Goal: Transaction & Acquisition: Purchase product/service

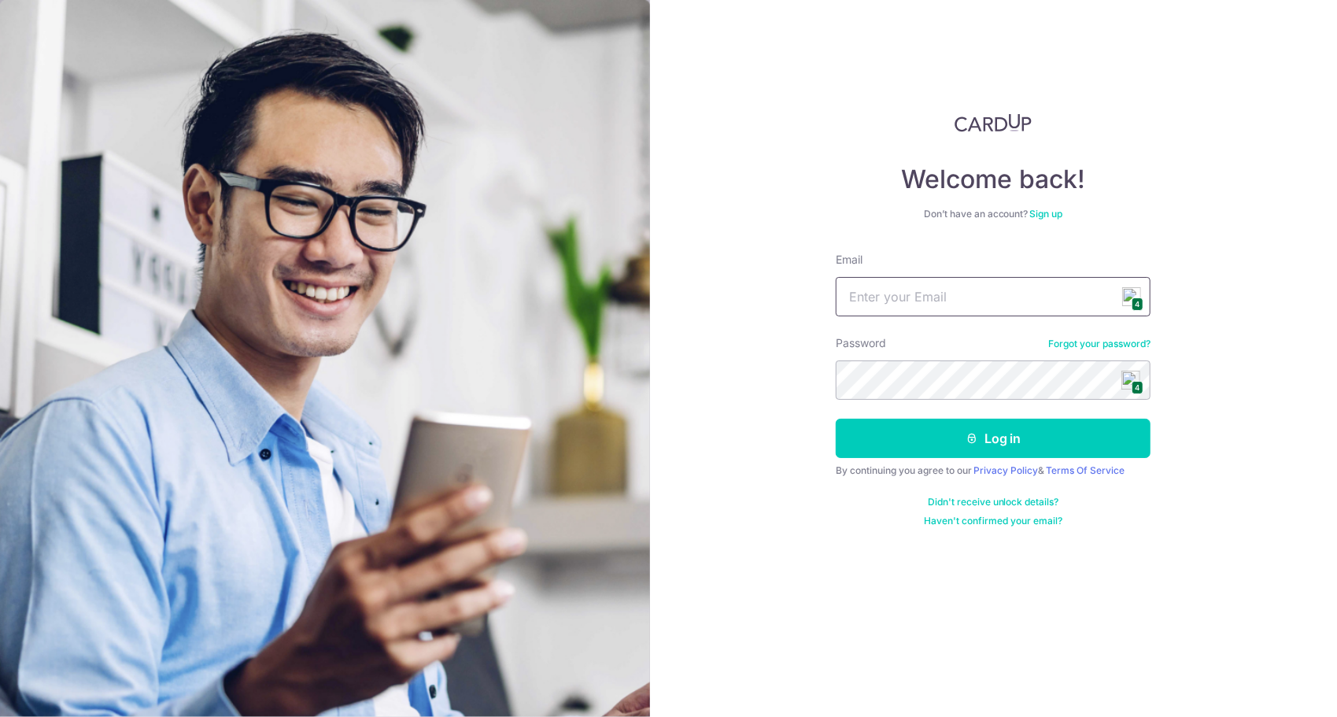
type input "wendy.toh@bizsquare.sg"
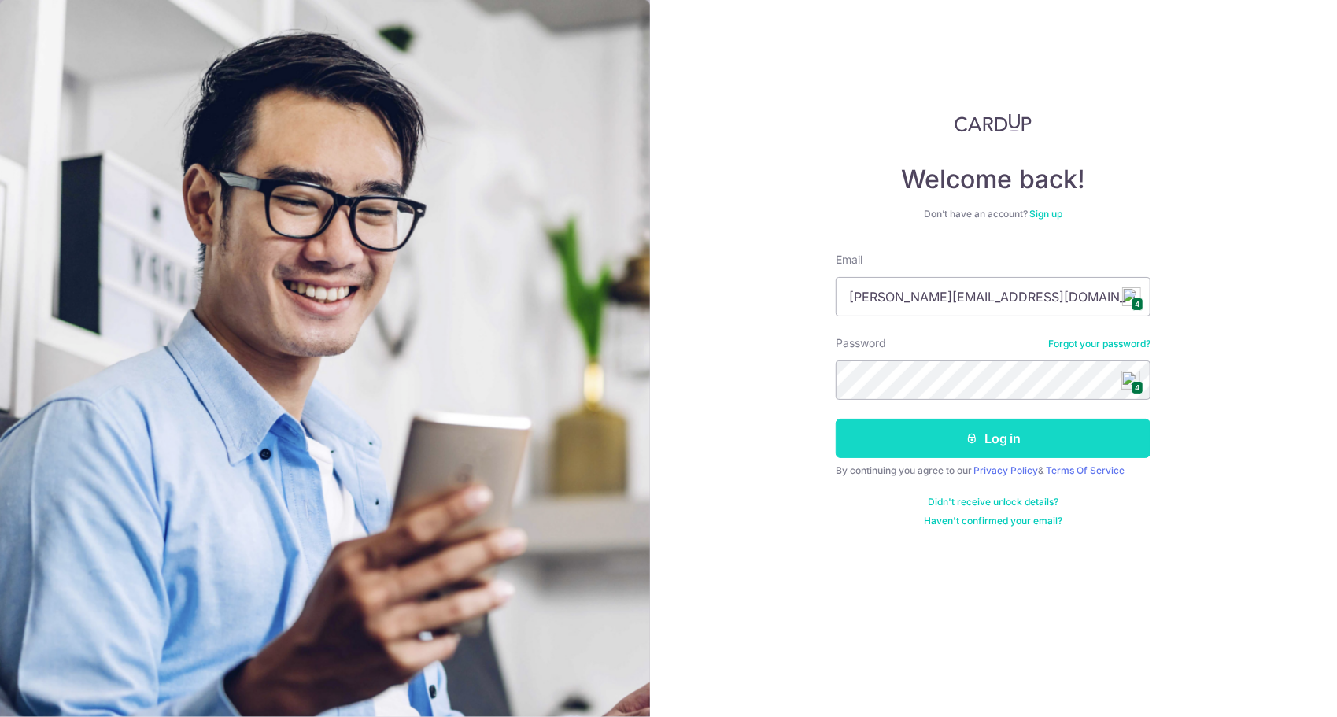
click at [1051, 446] on button "Log in" at bounding box center [993, 438] width 315 height 39
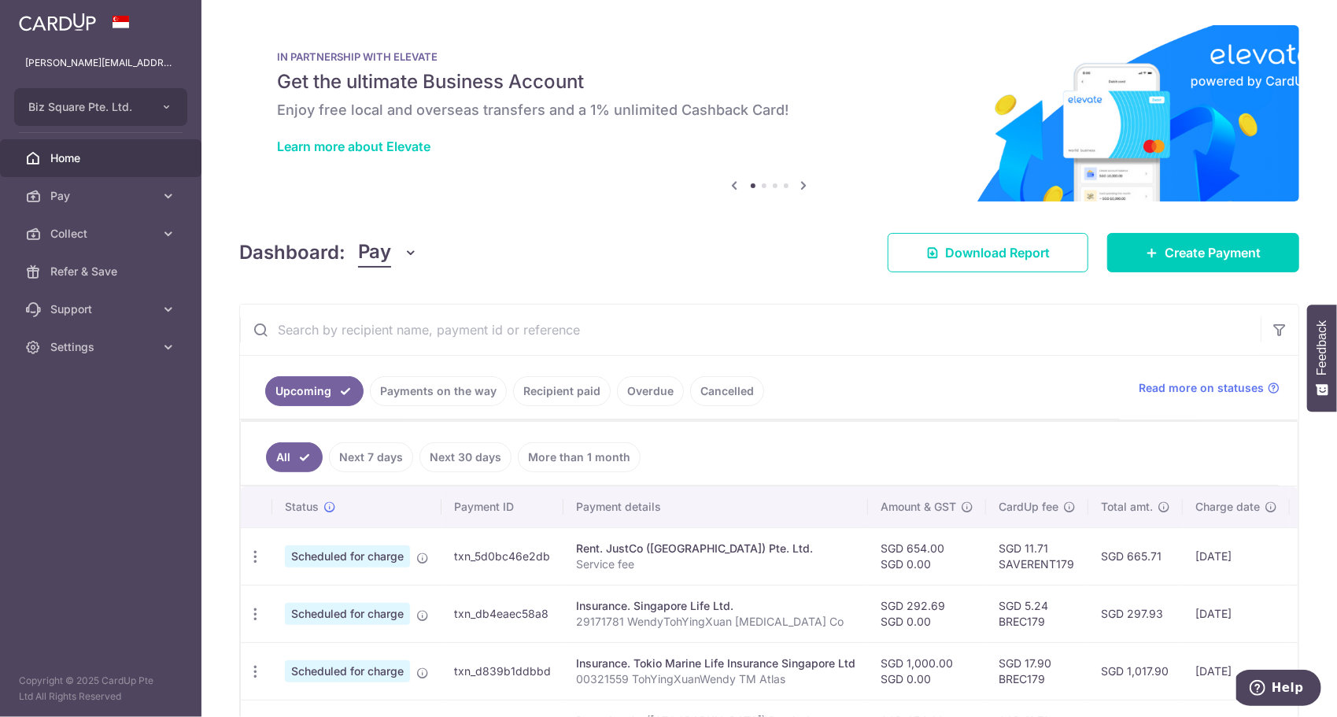
click at [69, 26] on img at bounding box center [57, 22] width 77 height 19
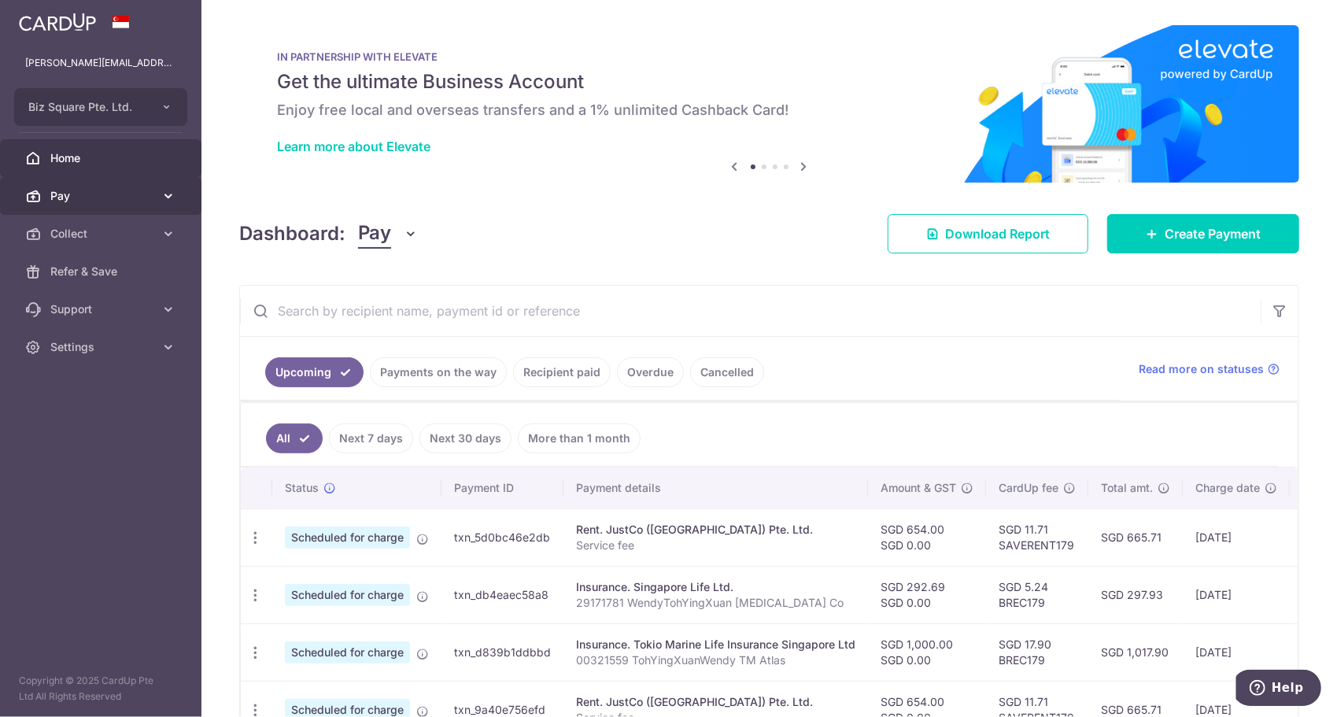
click at [95, 200] on span "Pay" at bounding box center [102, 196] width 104 height 16
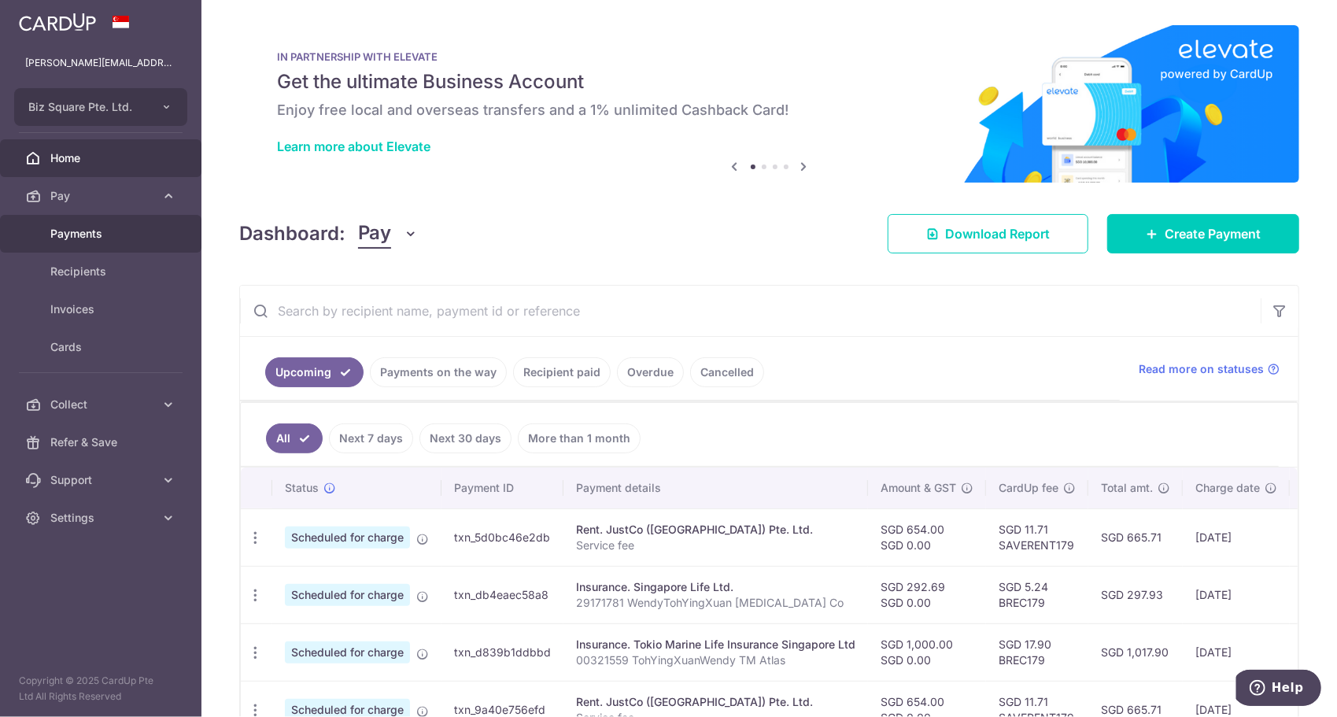
click at [80, 227] on span "Payments" at bounding box center [102, 234] width 104 height 16
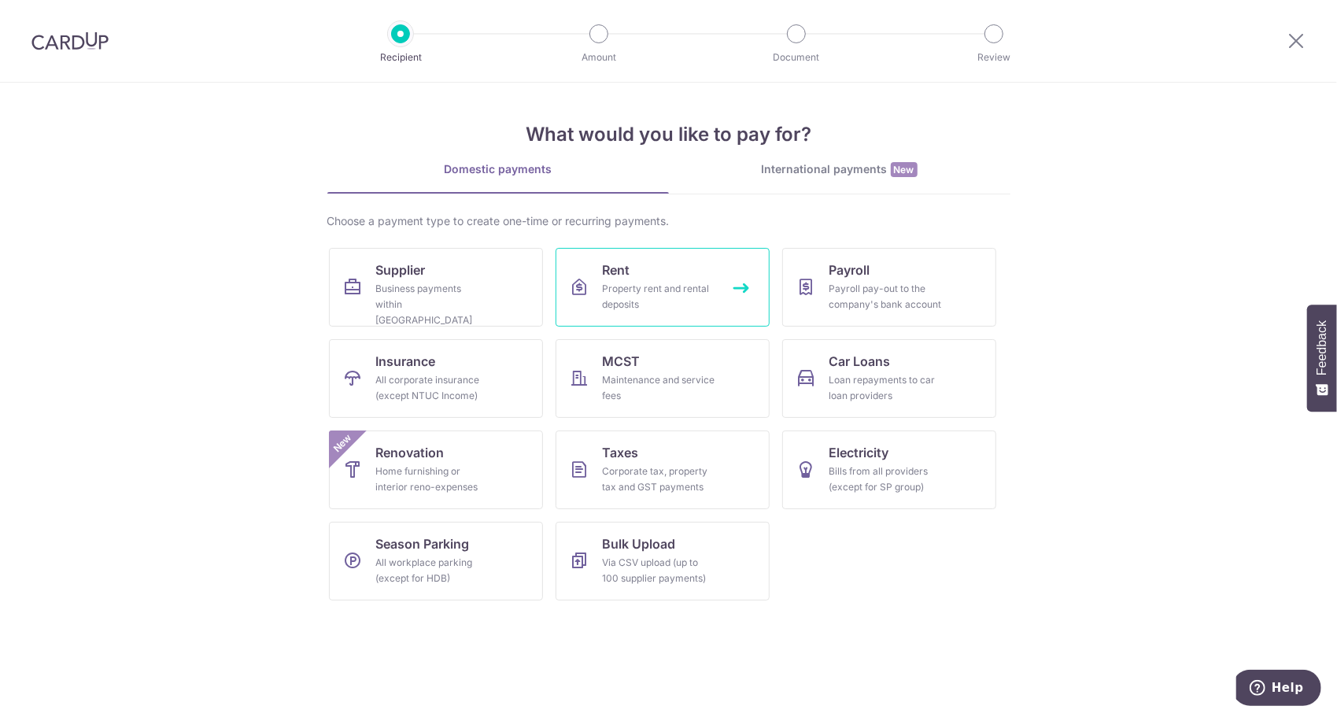
click at [683, 291] on div "Property rent and rental deposits" at bounding box center [659, 296] width 113 height 31
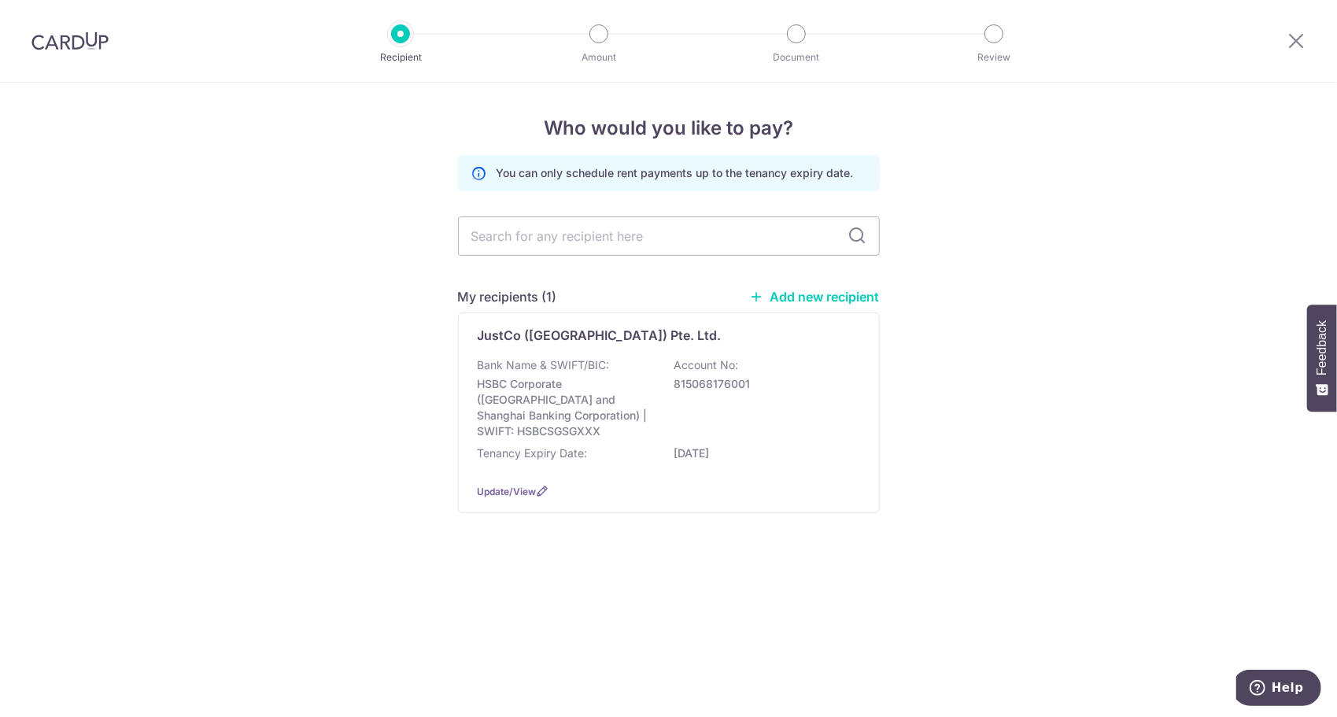
click at [845, 292] on link "Add new recipient" at bounding box center [815, 297] width 130 height 16
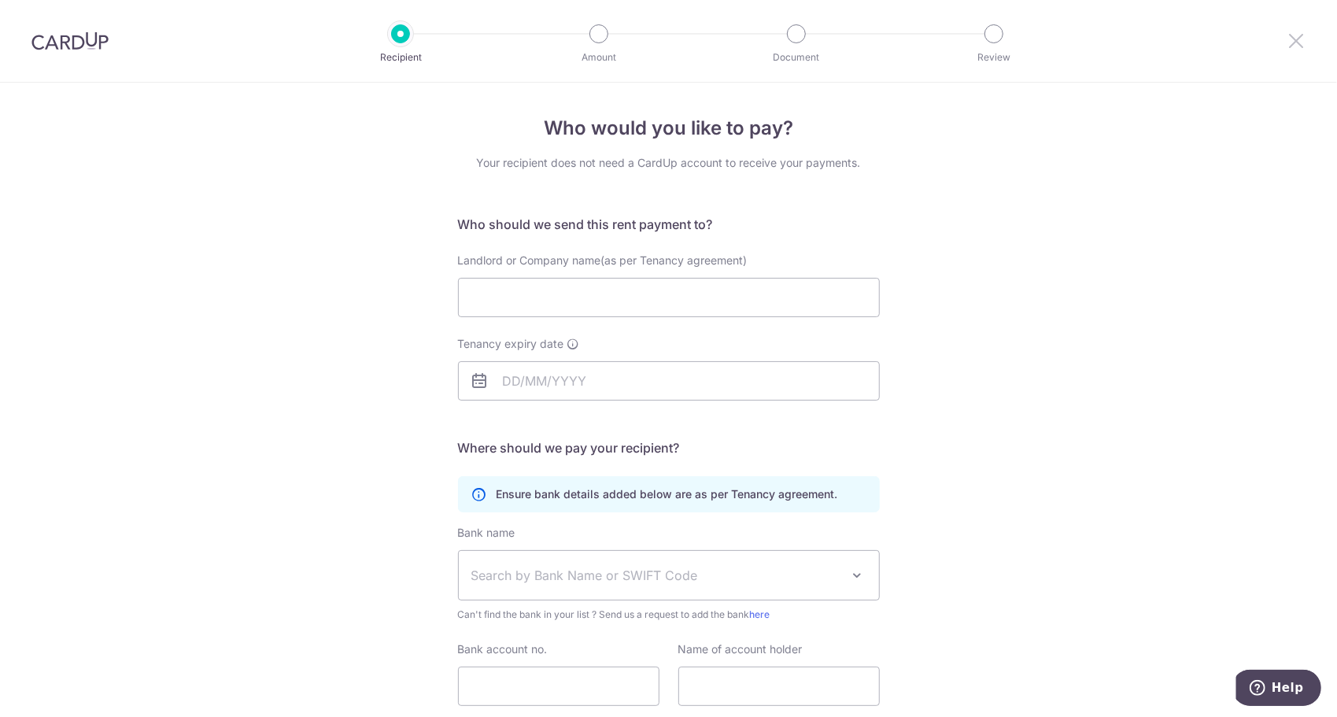
click at [1300, 41] on icon at bounding box center [1295, 41] width 19 height 20
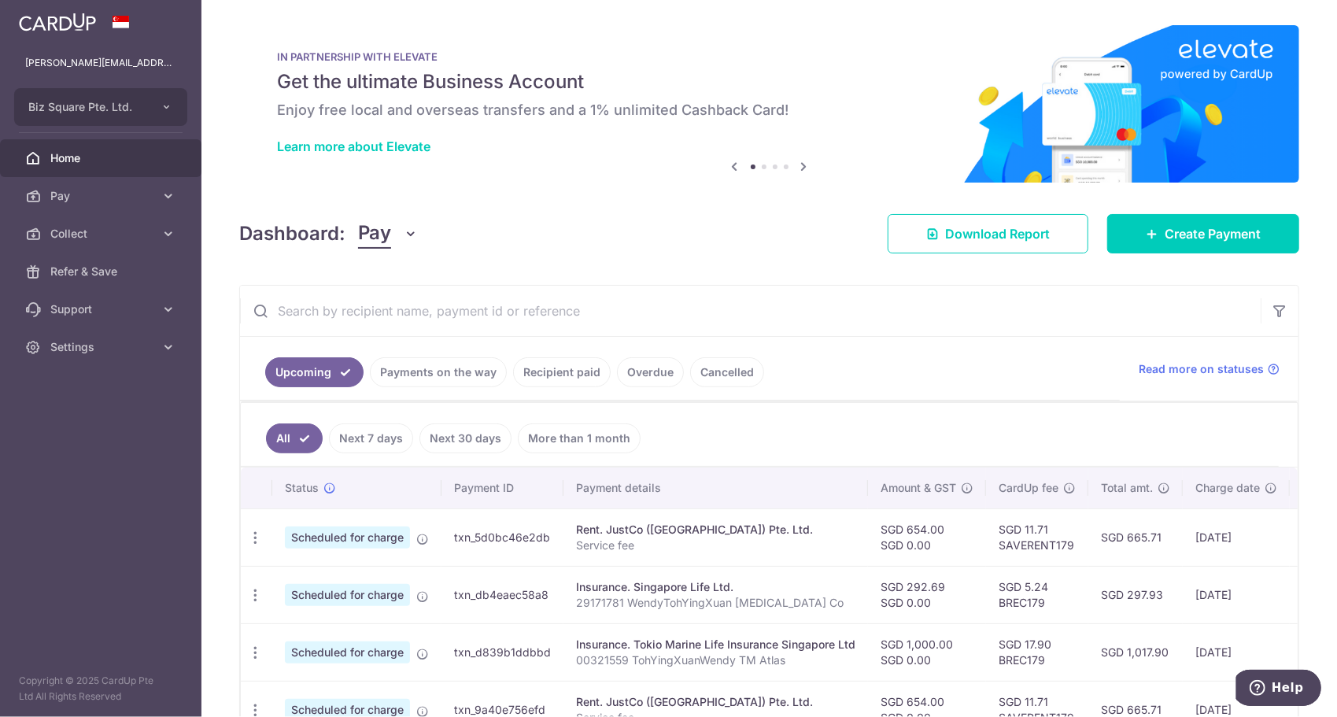
click at [443, 371] on link "Payments on the way" at bounding box center [438, 372] width 137 height 30
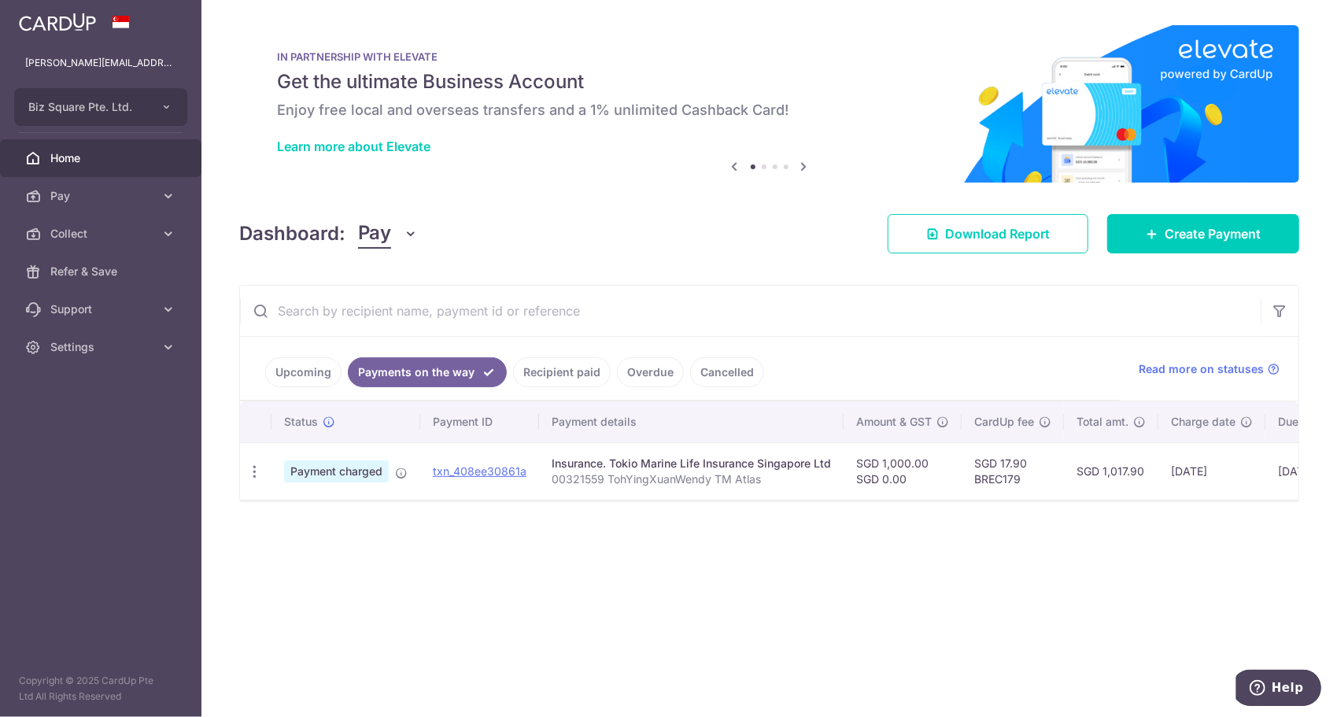
click at [296, 363] on link "Upcoming" at bounding box center [303, 372] width 76 height 30
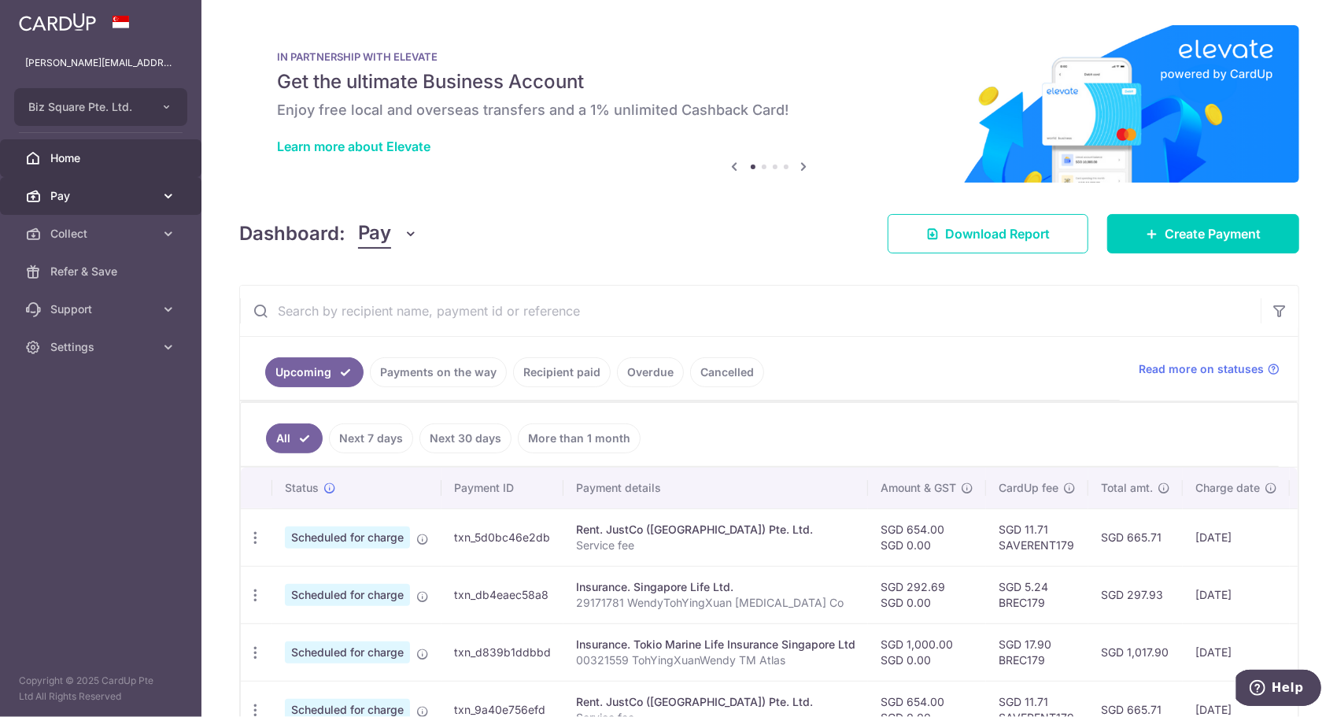
click at [87, 195] on span "Pay" at bounding box center [102, 196] width 104 height 16
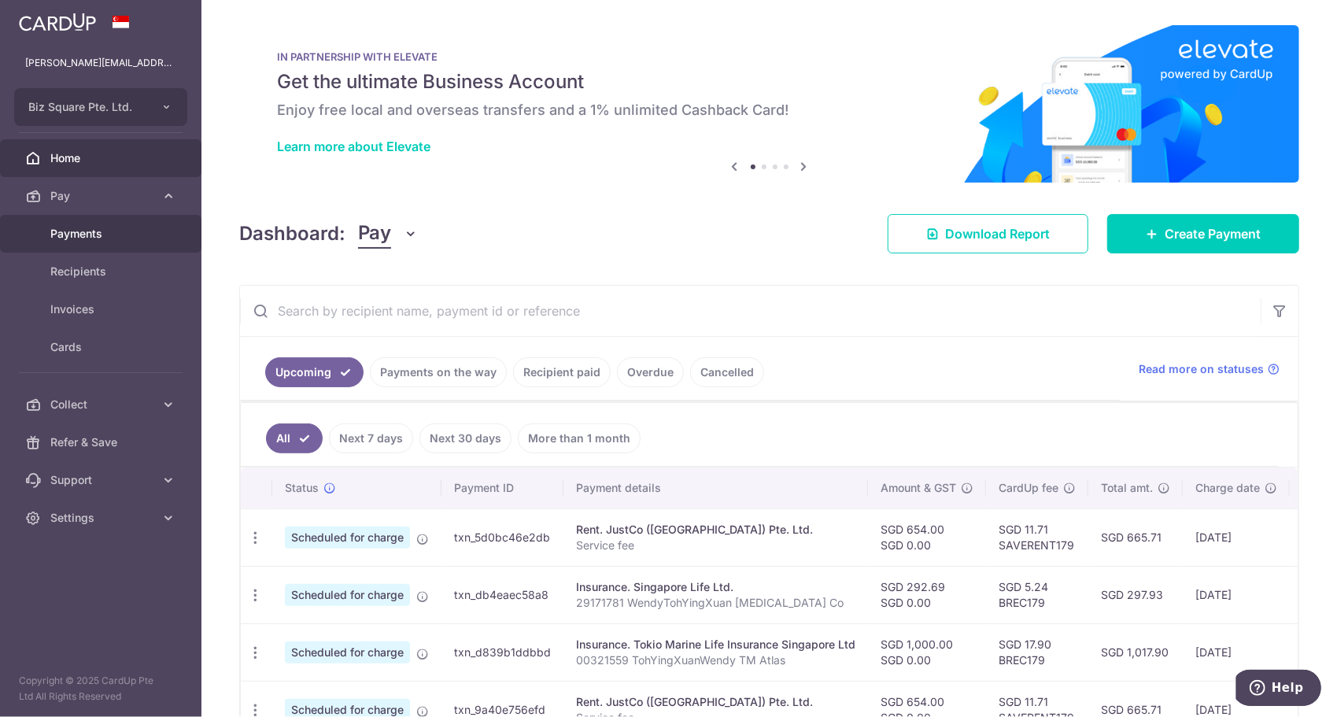
click at [81, 232] on span "Payments" at bounding box center [102, 234] width 104 height 16
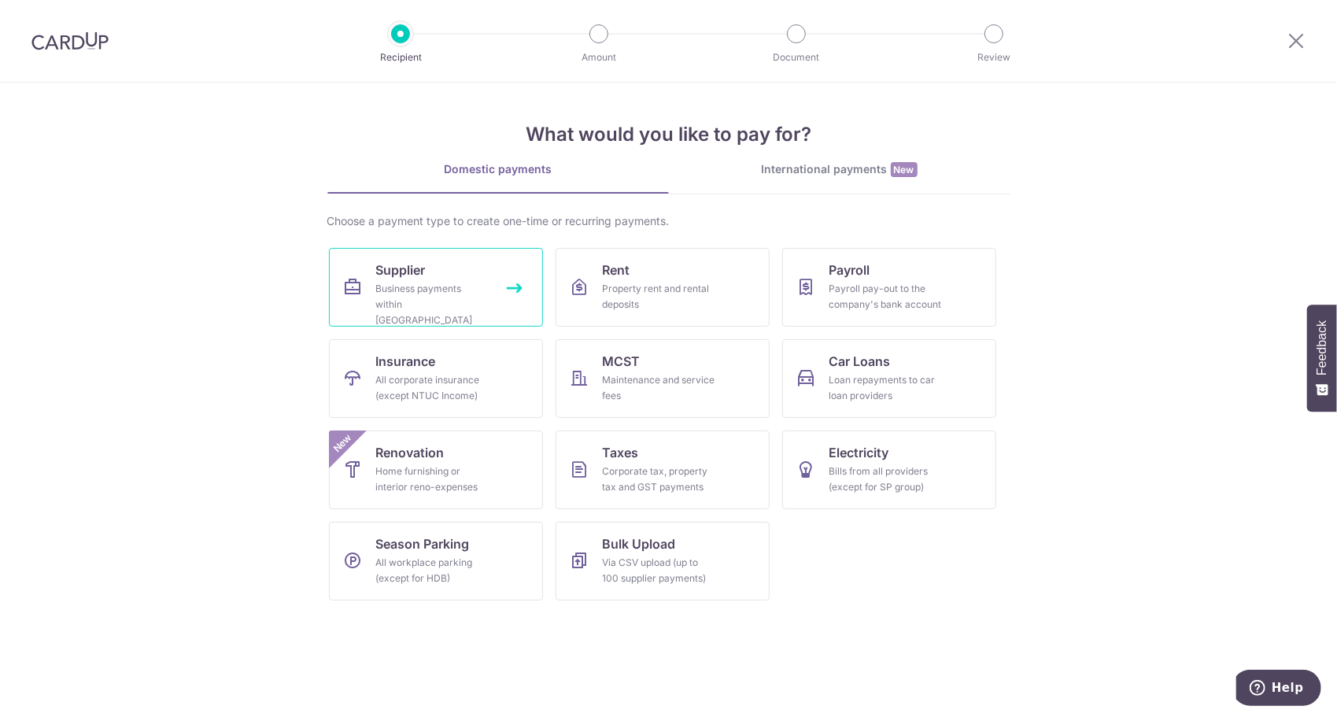
click at [407, 297] on div "Business payments within Singapore" at bounding box center [432, 304] width 113 height 47
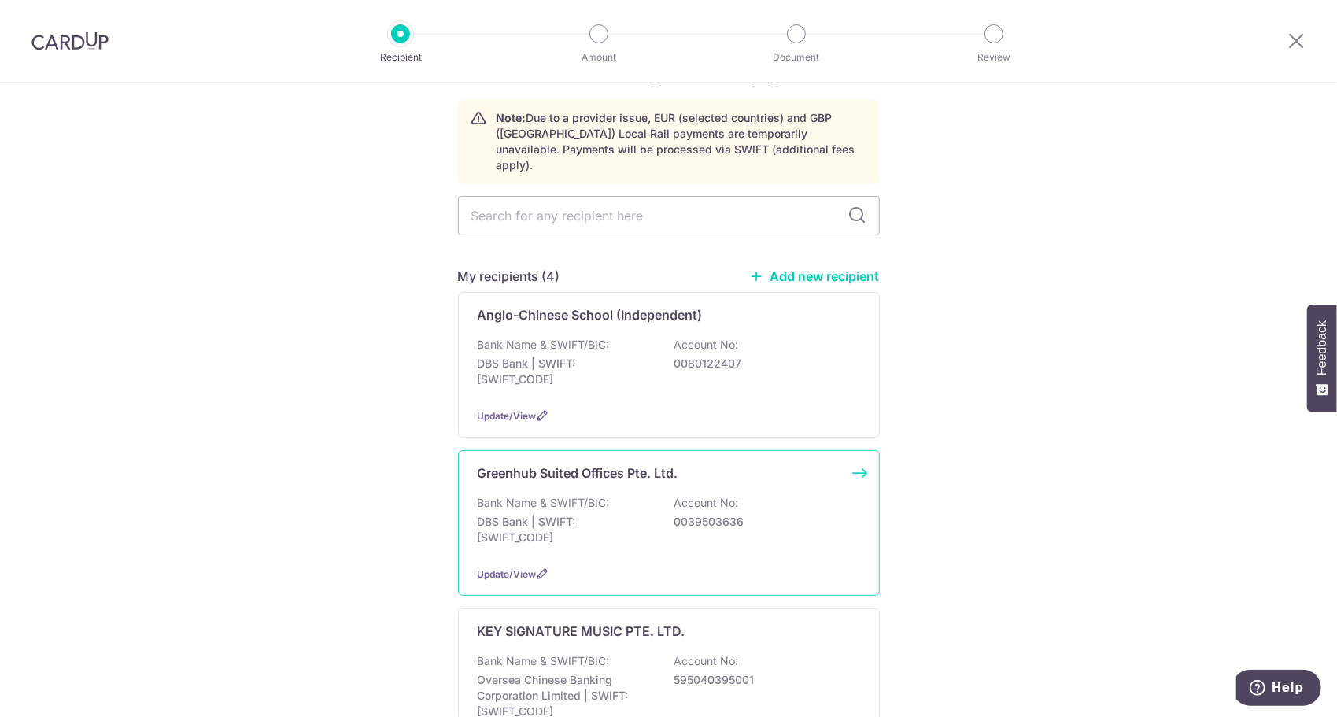
scroll to position [79, 0]
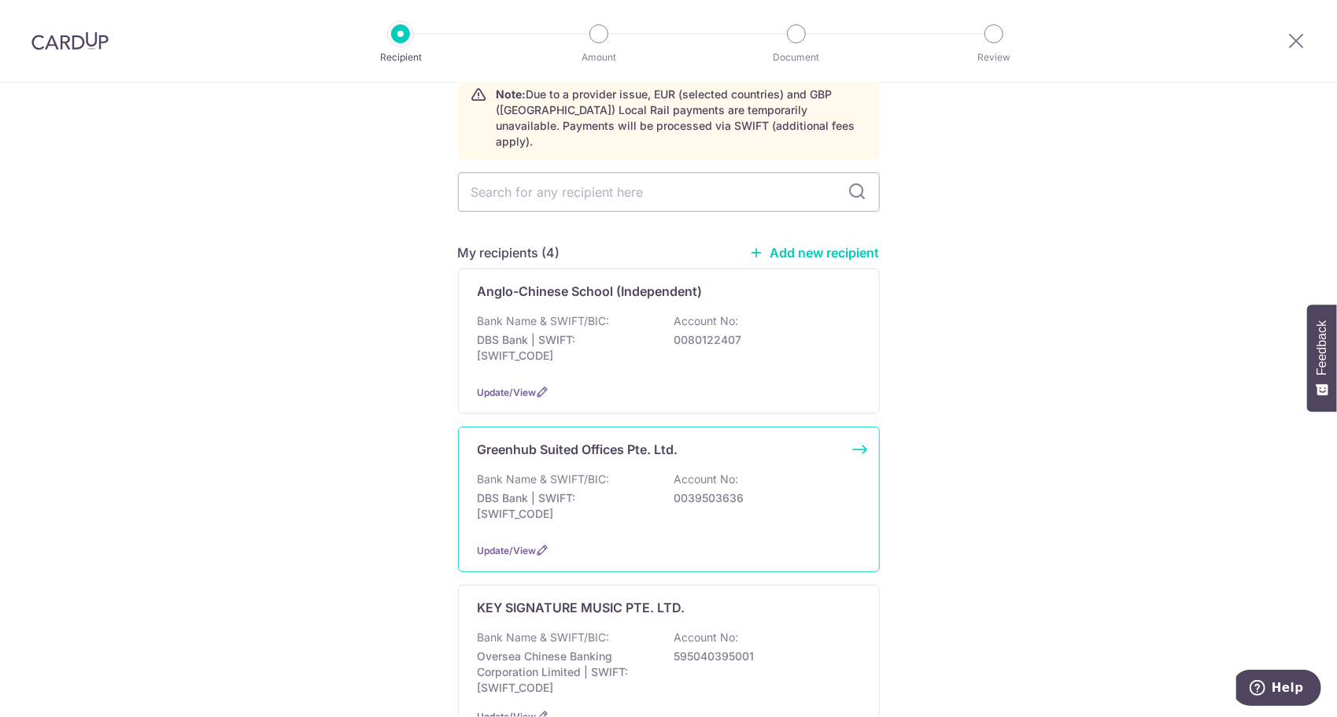
click at [552, 471] on p "Bank Name & SWIFT/BIC:" at bounding box center [544, 479] width 132 height 16
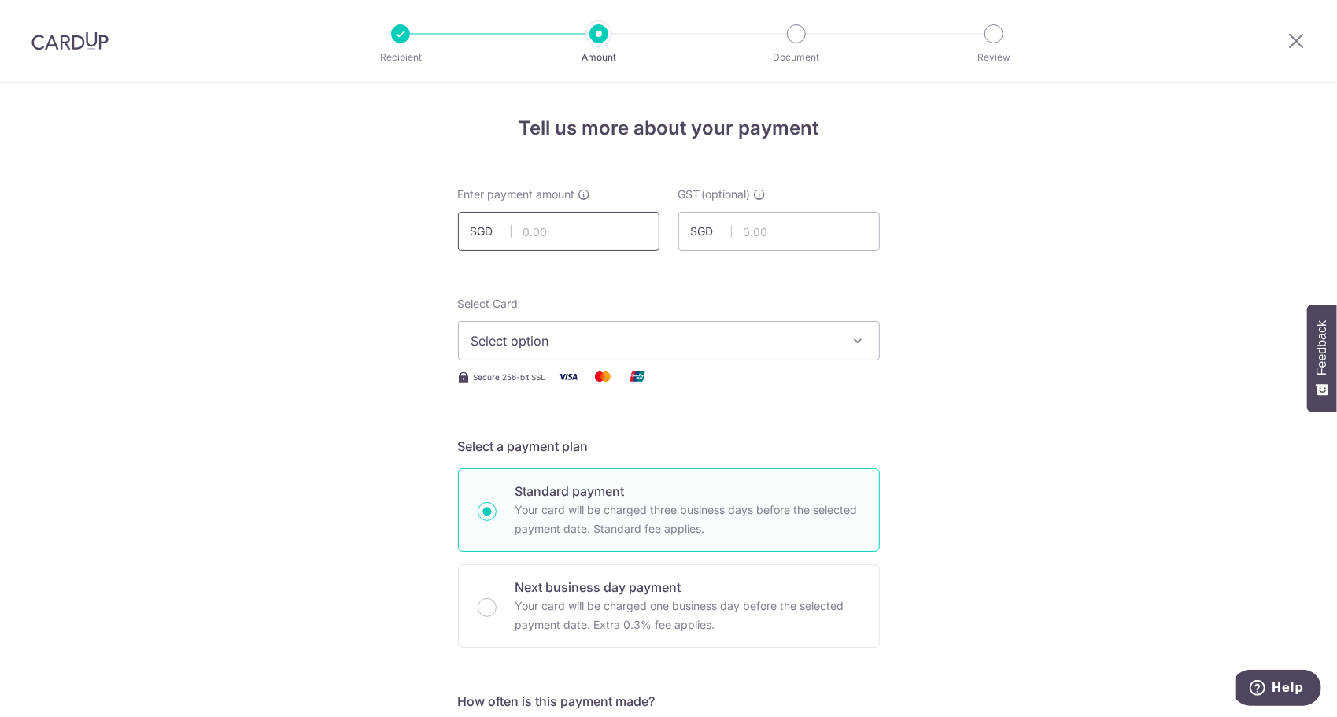
click at [563, 229] on input "text" at bounding box center [558, 231] width 201 height 39
paste input "454.53"
type input "454.53"
click at [639, 337] on span "Select option" at bounding box center [654, 340] width 367 height 19
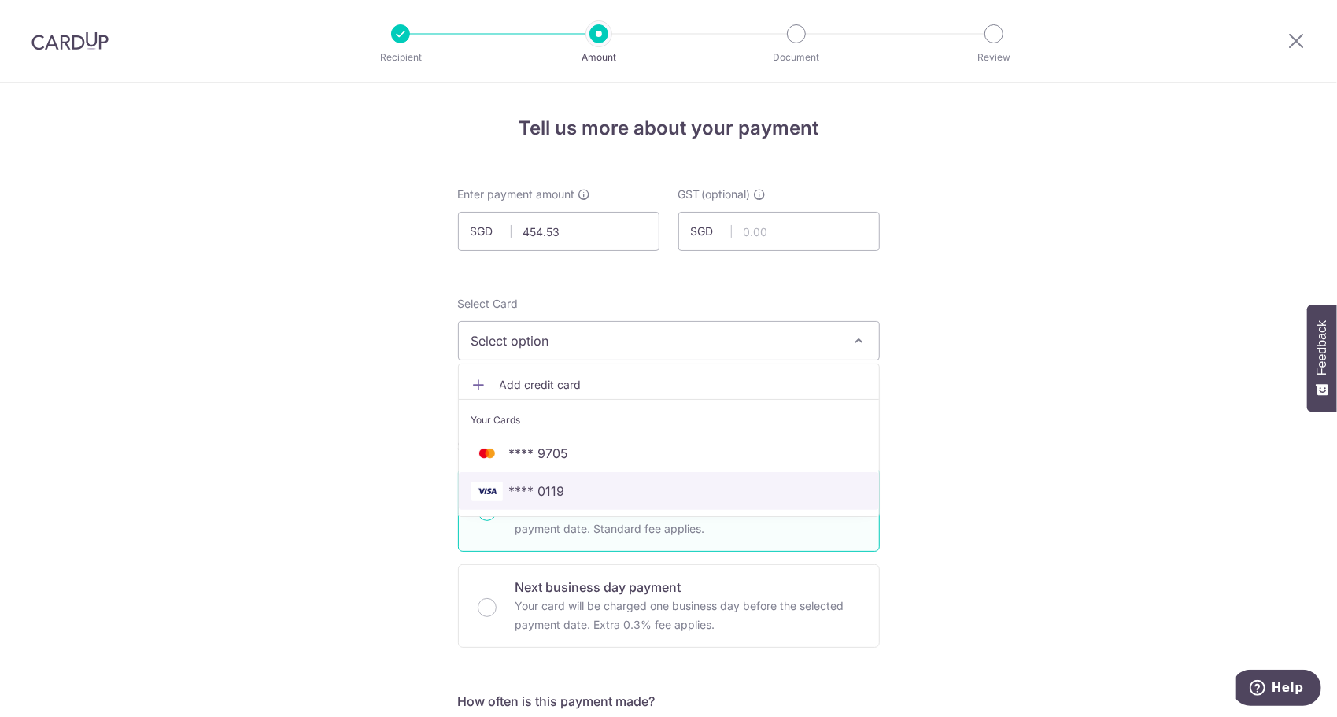
drag, startPoint x: 559, startPoint y: 493, endPoint x: 609, endPoint y: 478, distance: 51.8
click at [559, 493] on span "**** 0119" at bounding box center [668, 490] width 395 height 19
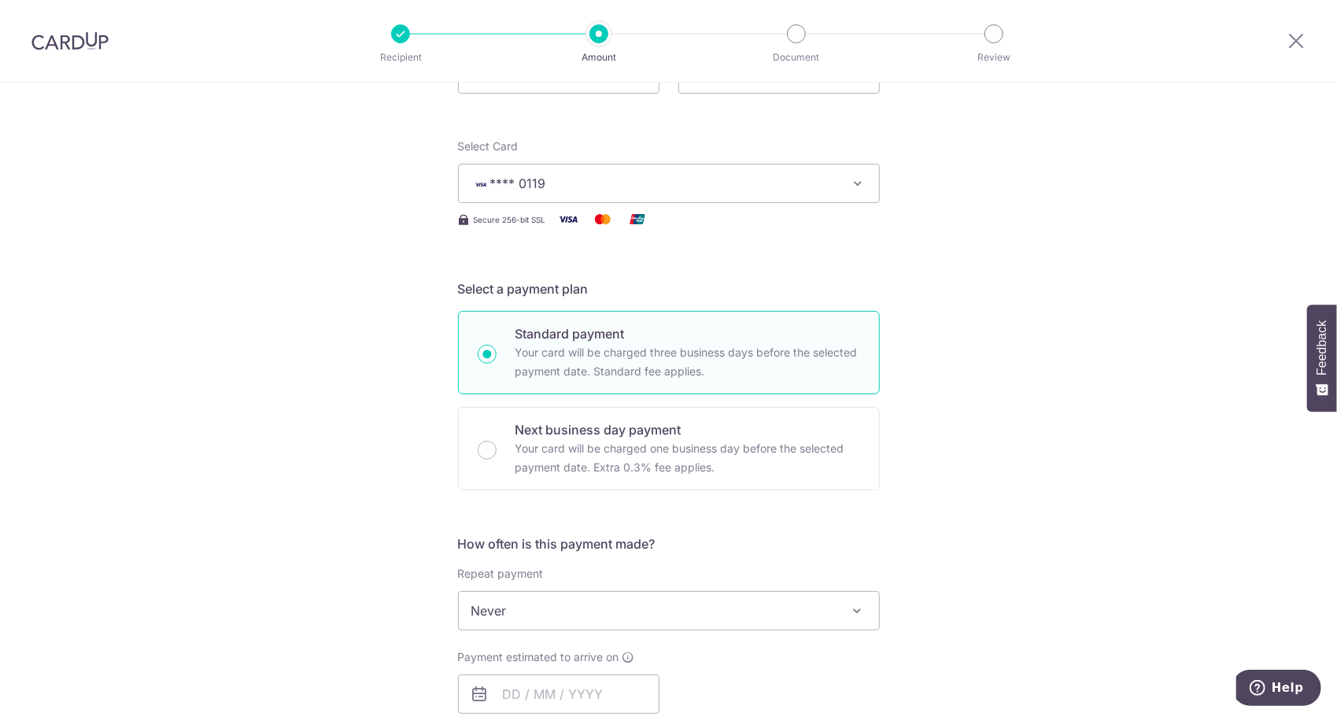
scroll to position [236, 0]
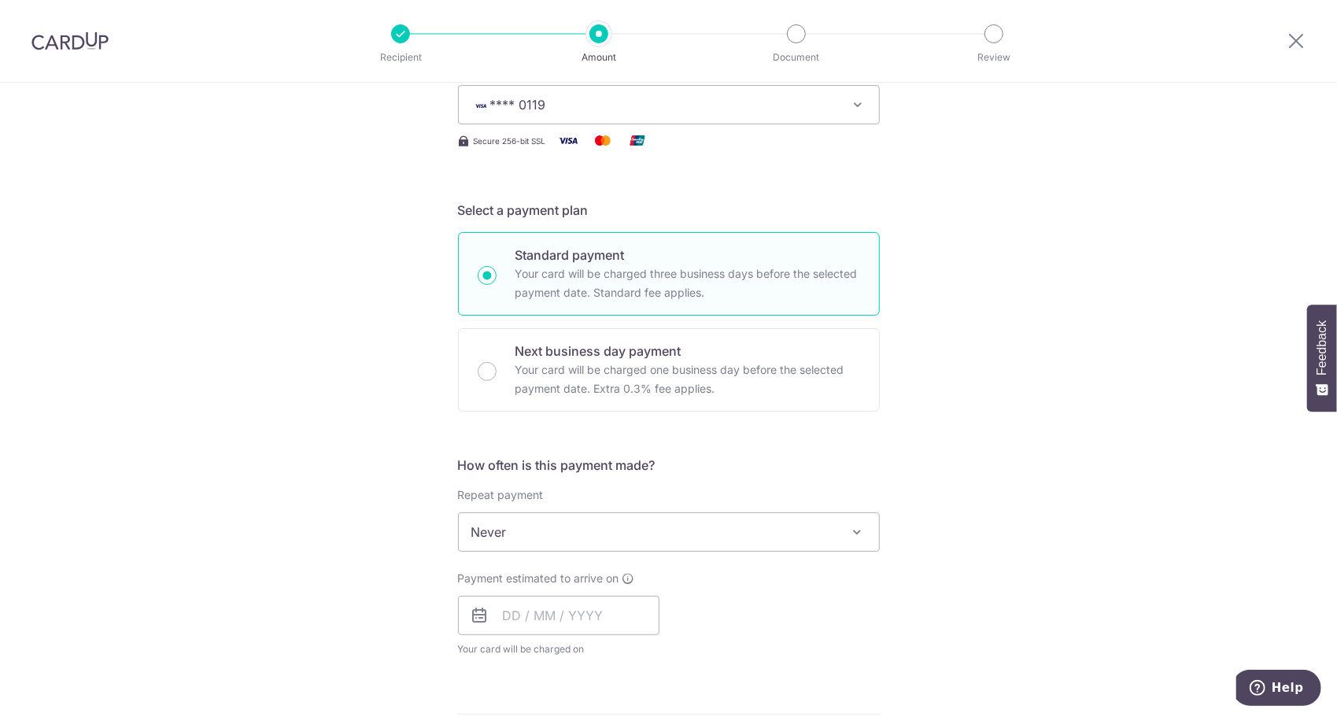
click at [661, 524] on span "Never" at bounding box center [669, 532] width 420 height 38
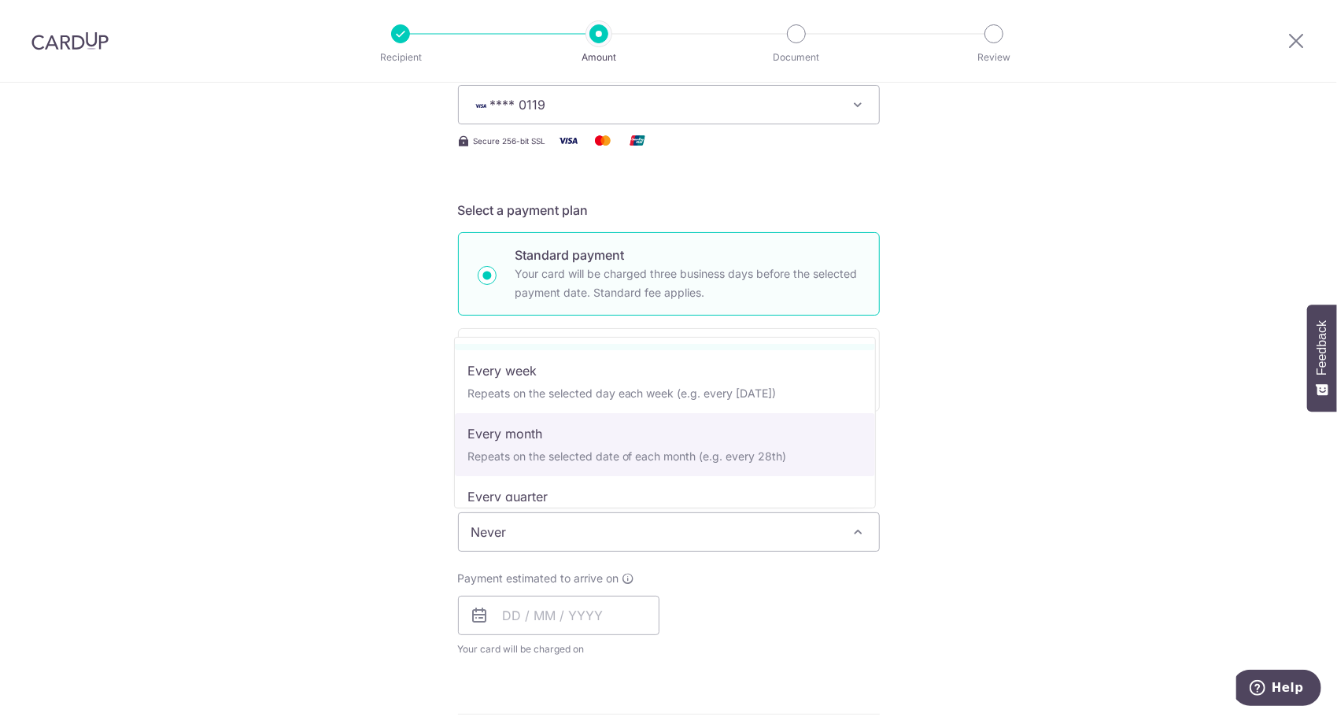
scroll to position [79, 0]
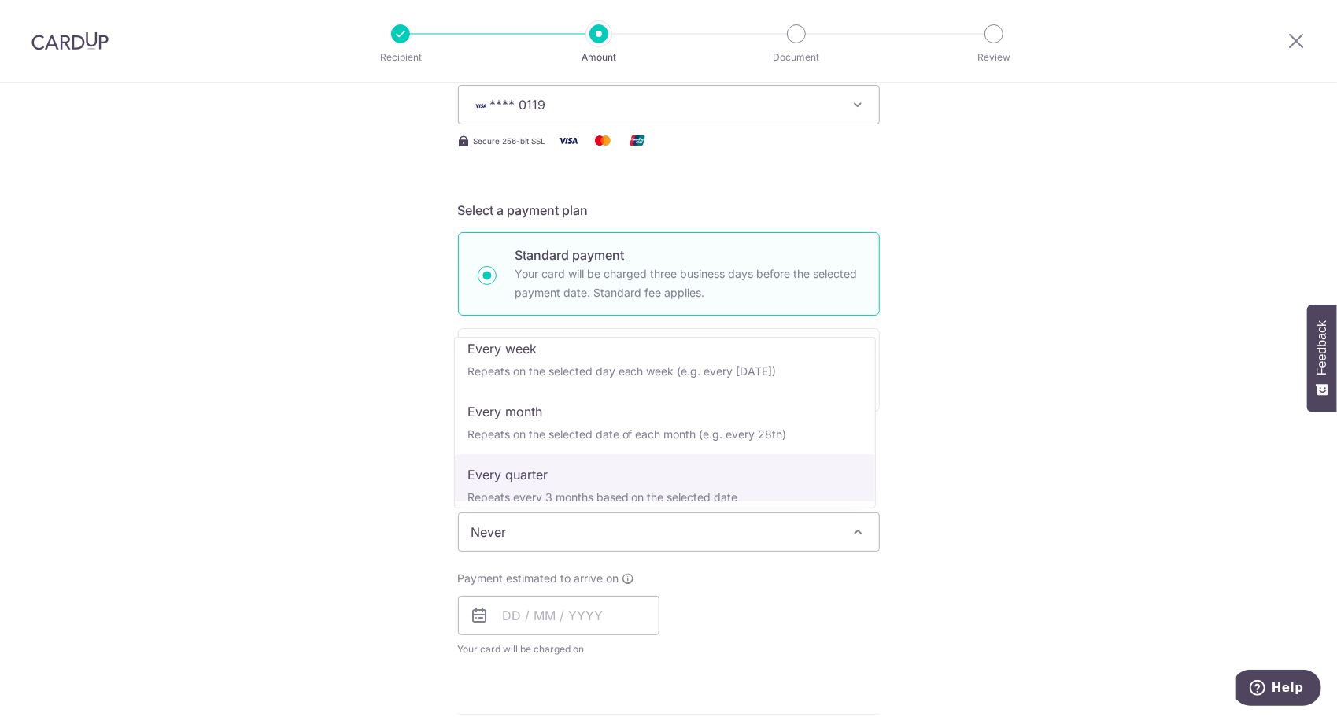
select select "4"
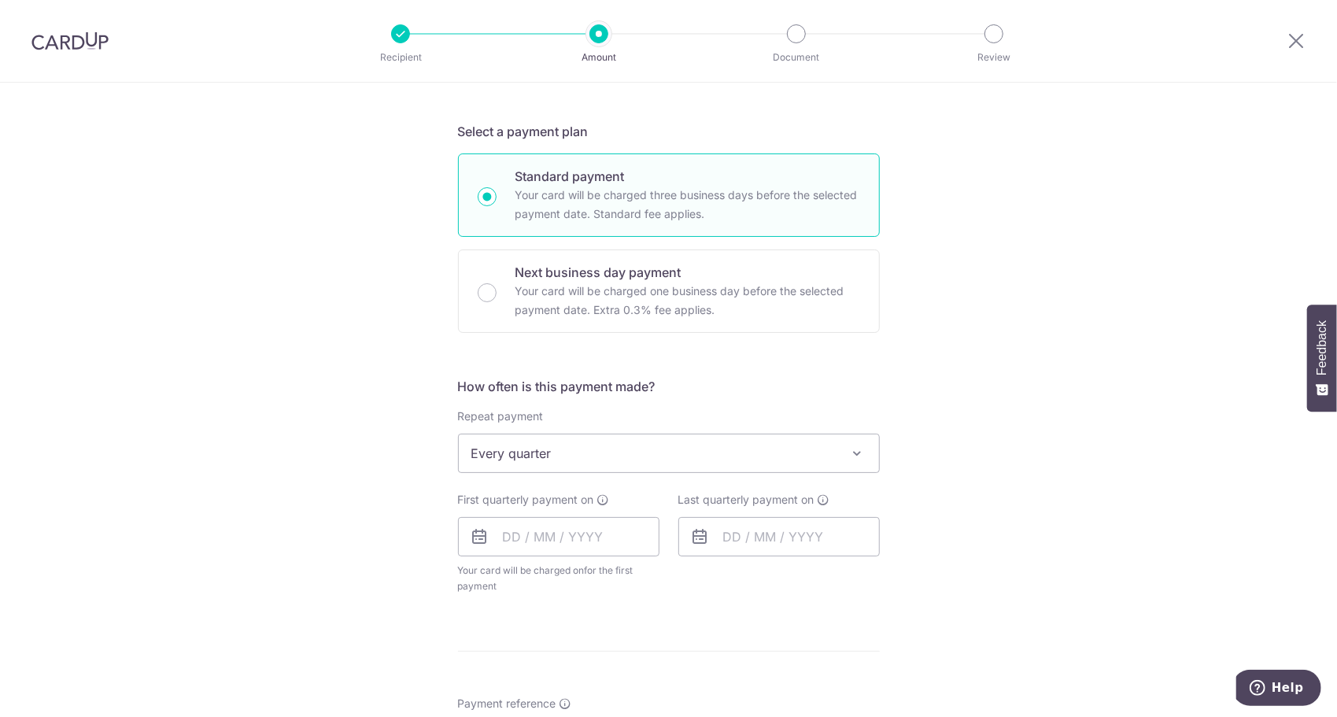
scroll to position [393, 0]
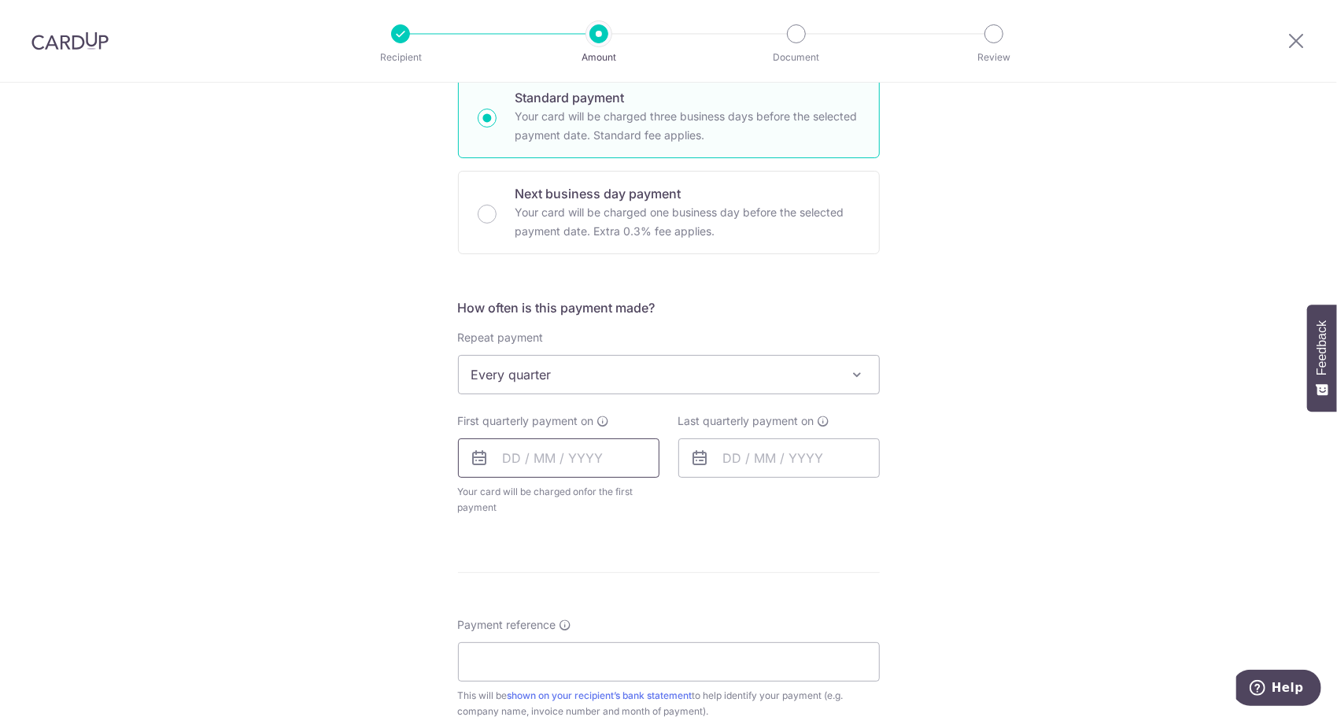
click at [495, 451] on input "text" at bounding box center [558, 457] width 201 height 39
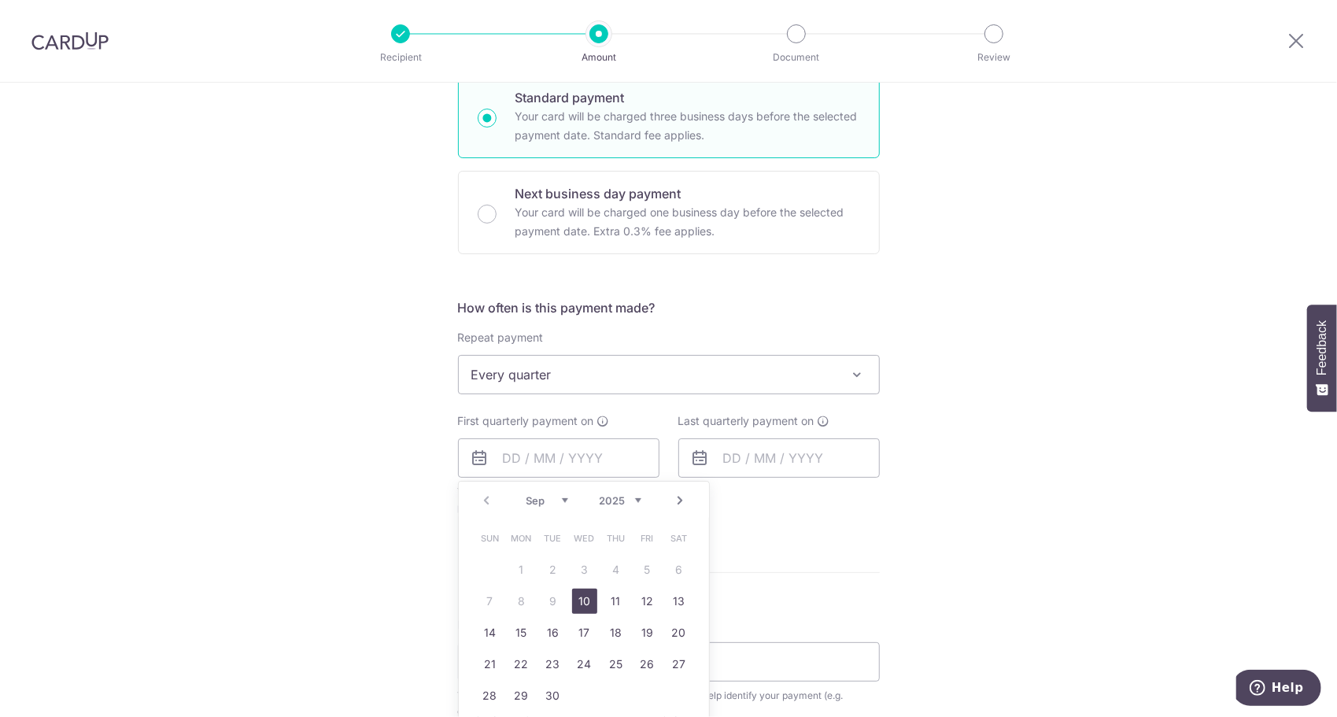
drag, startPoint x: 577, startPoint y: 603, endPoint x: 722, endPoint y: 517, distance: 168.9
click at [577, 603] on link "10" at bounding box center [584, 600] width 25 height 25
type input "[DATE]"
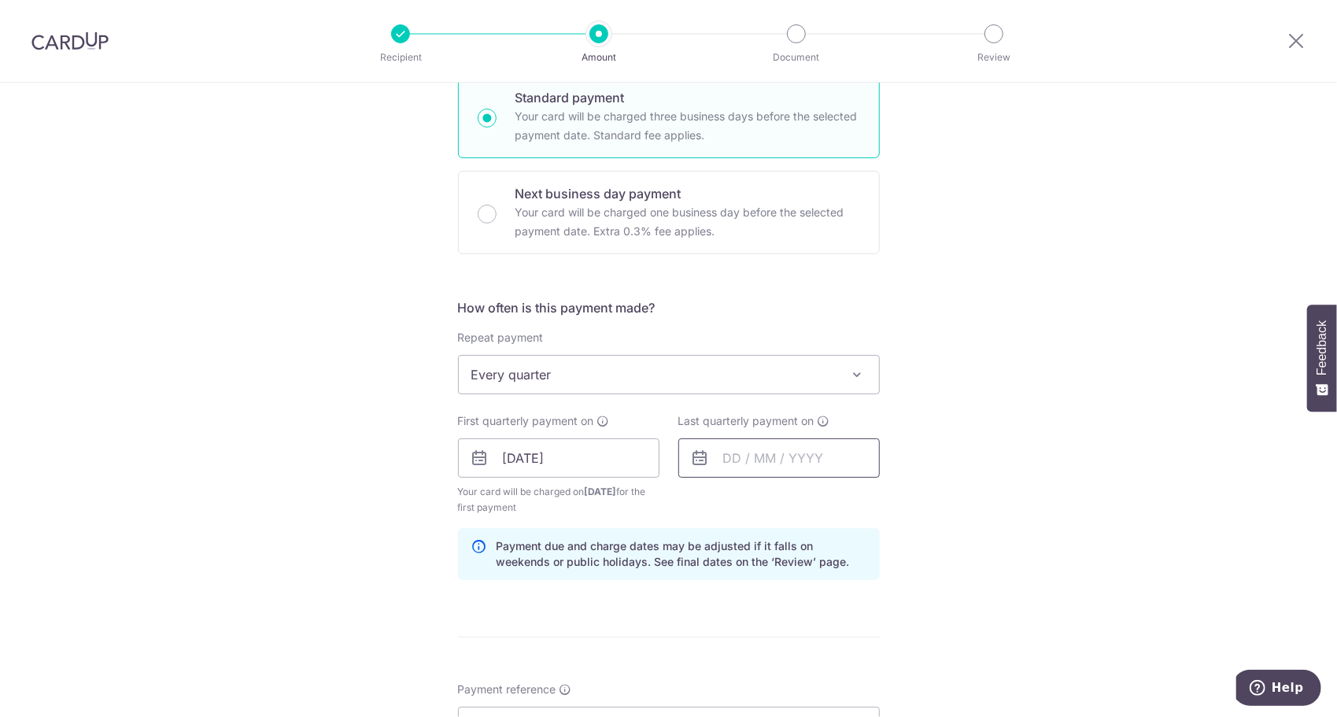
click at [729, 452] on input "text" at bounding box center [778, 457] width 201 height 39
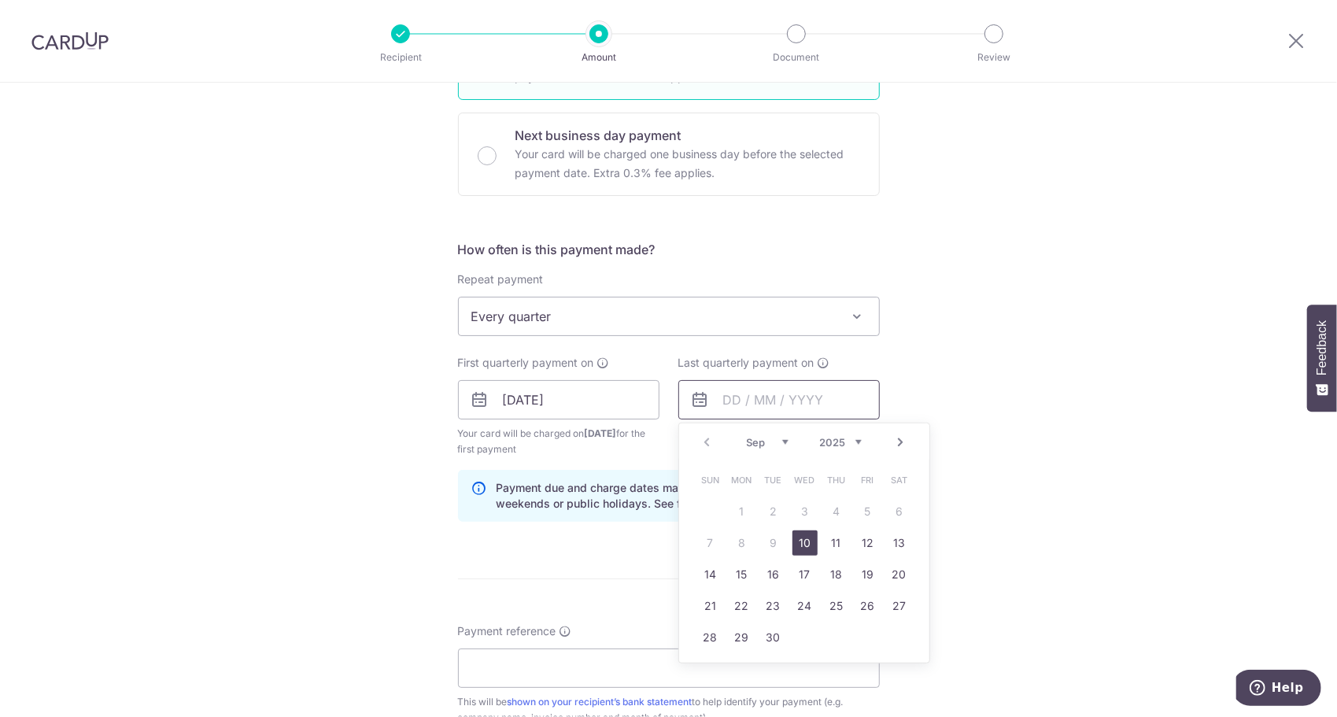
scroll to position [472, 0]
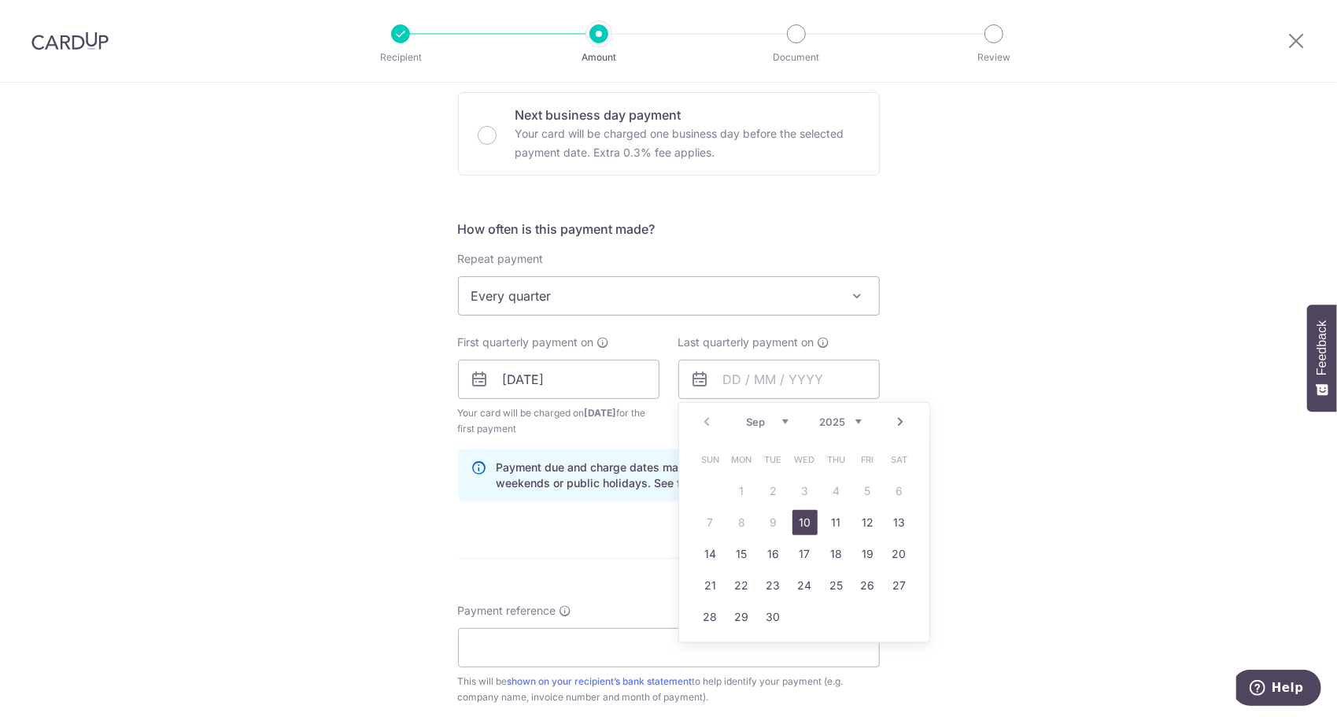
click at [899, 420] on link "Next" at bounding box center [900, 421] width 19 height 19
click at [799, 518] on link "10" at bounding box center [804, 522] width 25 height 25
type input "[DATE]"
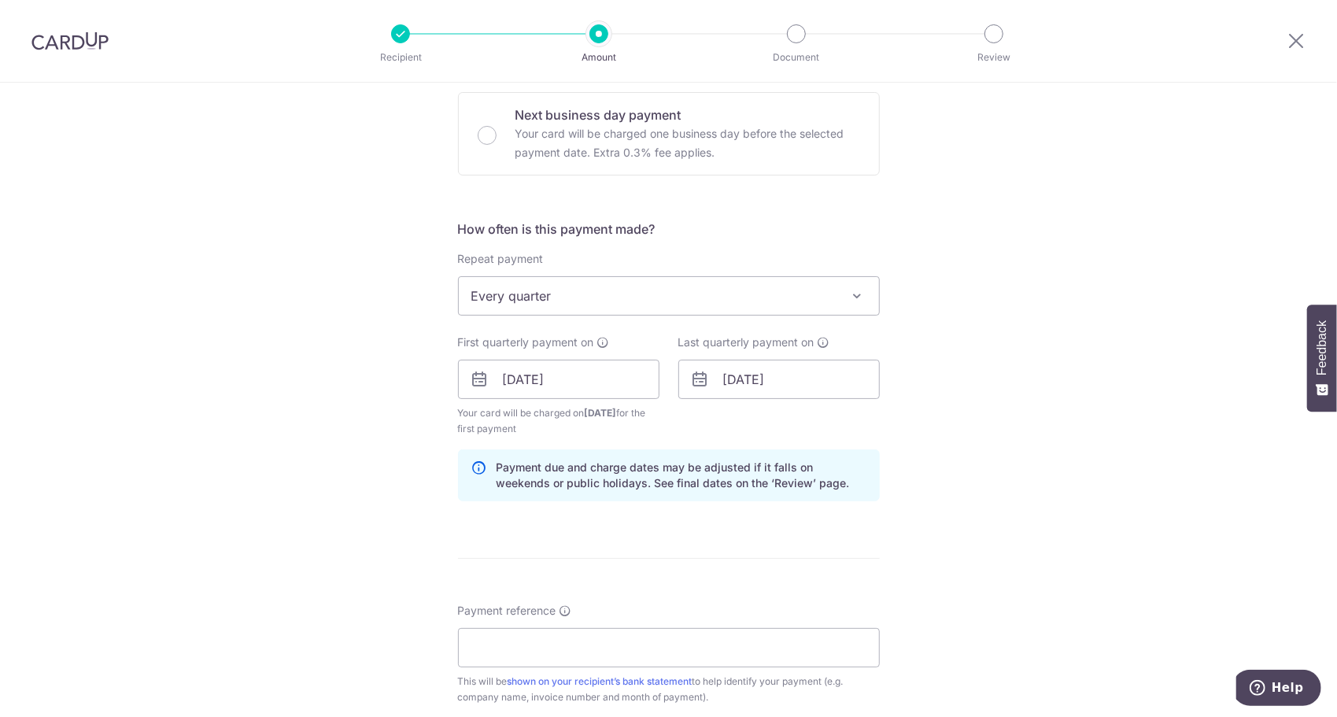
click at [1002, 511] on div "Tell us more about your payment Enter payment amount SGD 454.53 454.53 GST (opt…" at bounding box center [668, 415] width 1337 height 1609
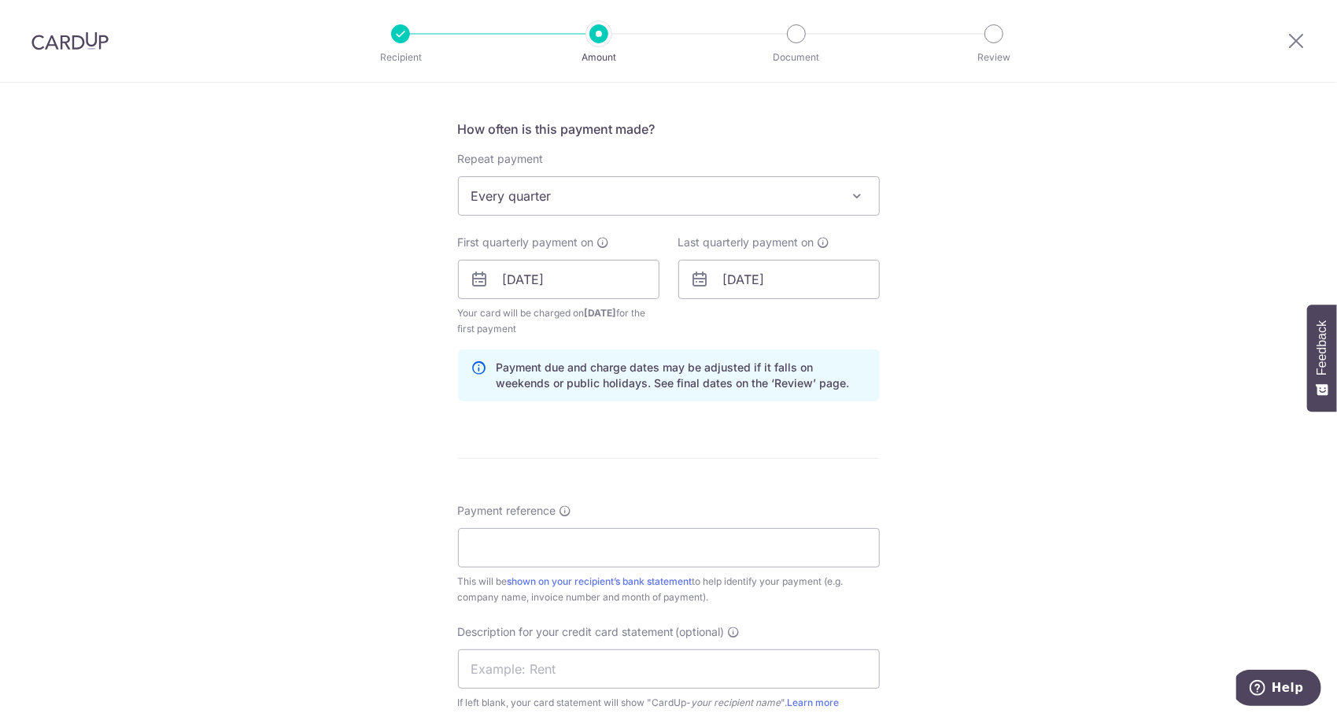
scroll to position [629, 0]
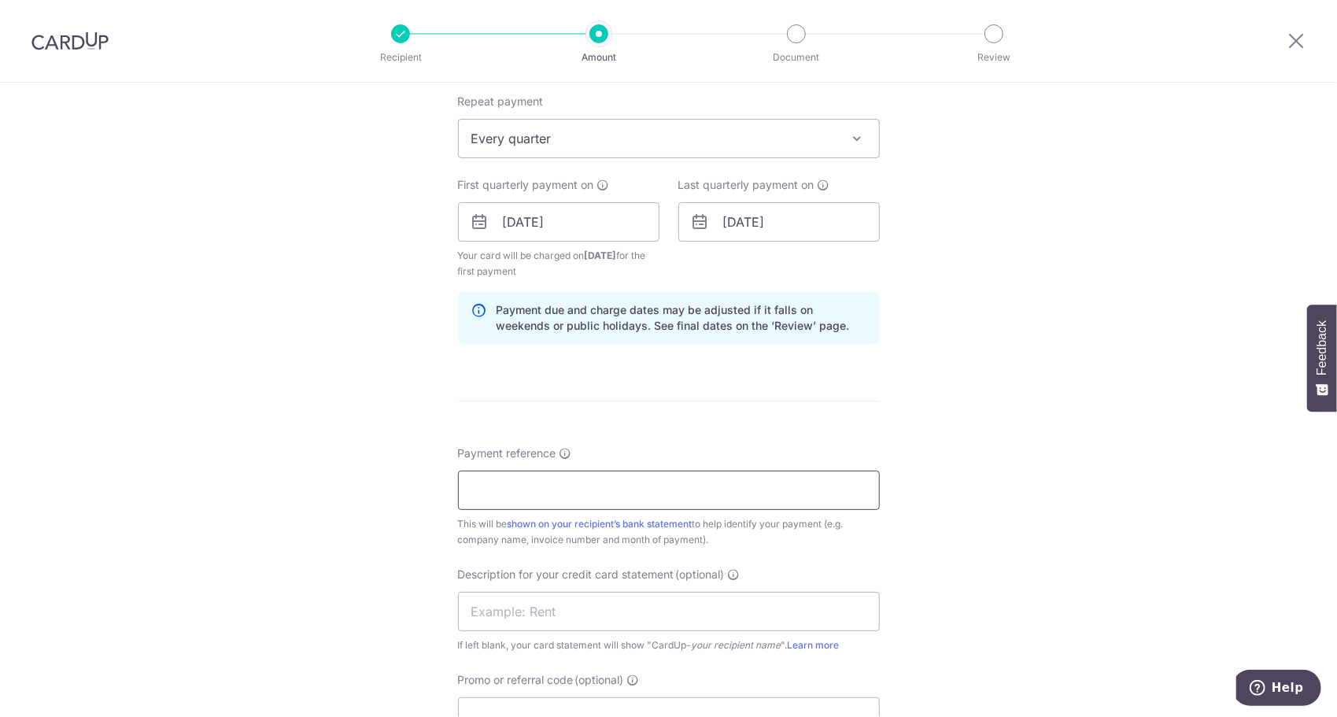
click at [505, 493] on input "Payment reference" at bounding box center [669, 489] width 422 height 39
type input "G"
type input "V"
drag, startPoint x: 699, startPoint y: 484, endPoint x: 398, endPoint y: 485, distance: 300.5
click at [398, 485] on div "Tell us more about your payment Enter payment amount SGD 454.53 454.53 GST (opt…" at bounding box center [668, 257] width 1337 height 1609
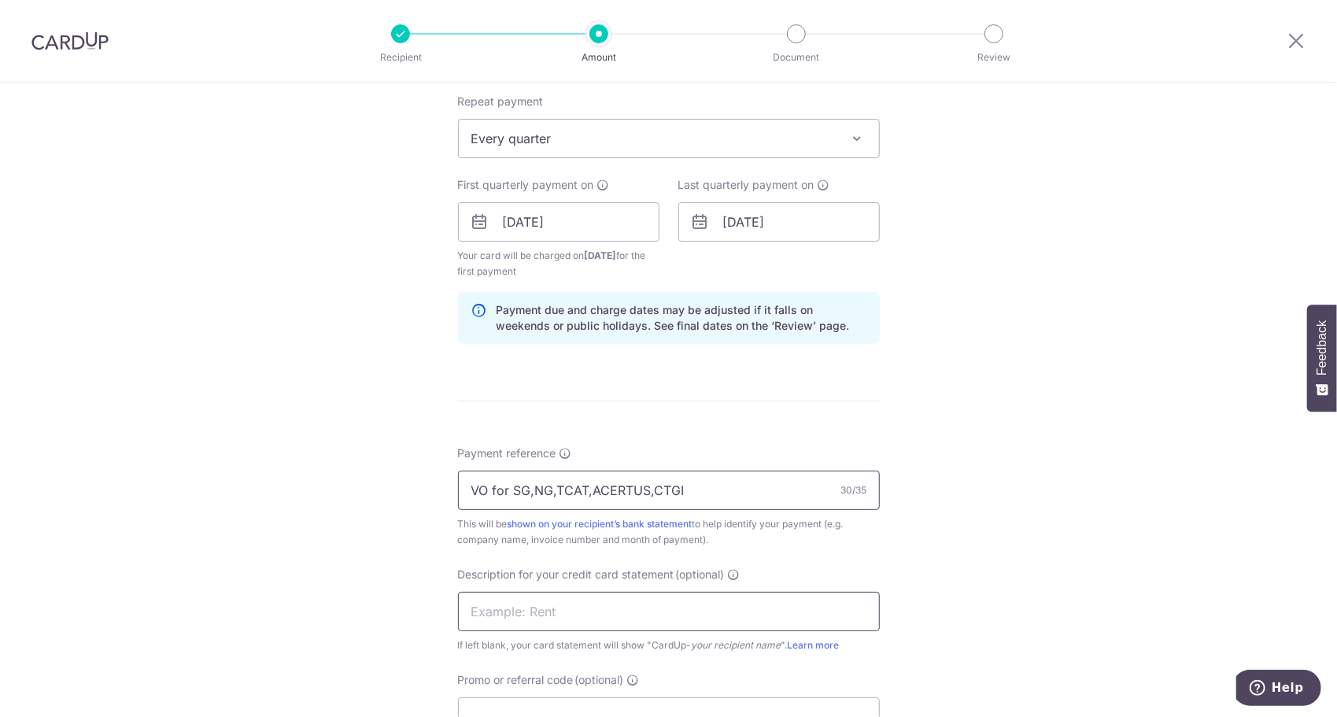
type input "VO for SG,NG,TCAT,ACERTUS,CTGI"
click at [612, 611] on input "text" at bounding box center [669, 611] width 422 height 39
paste input "VO for SG,NG,TC"
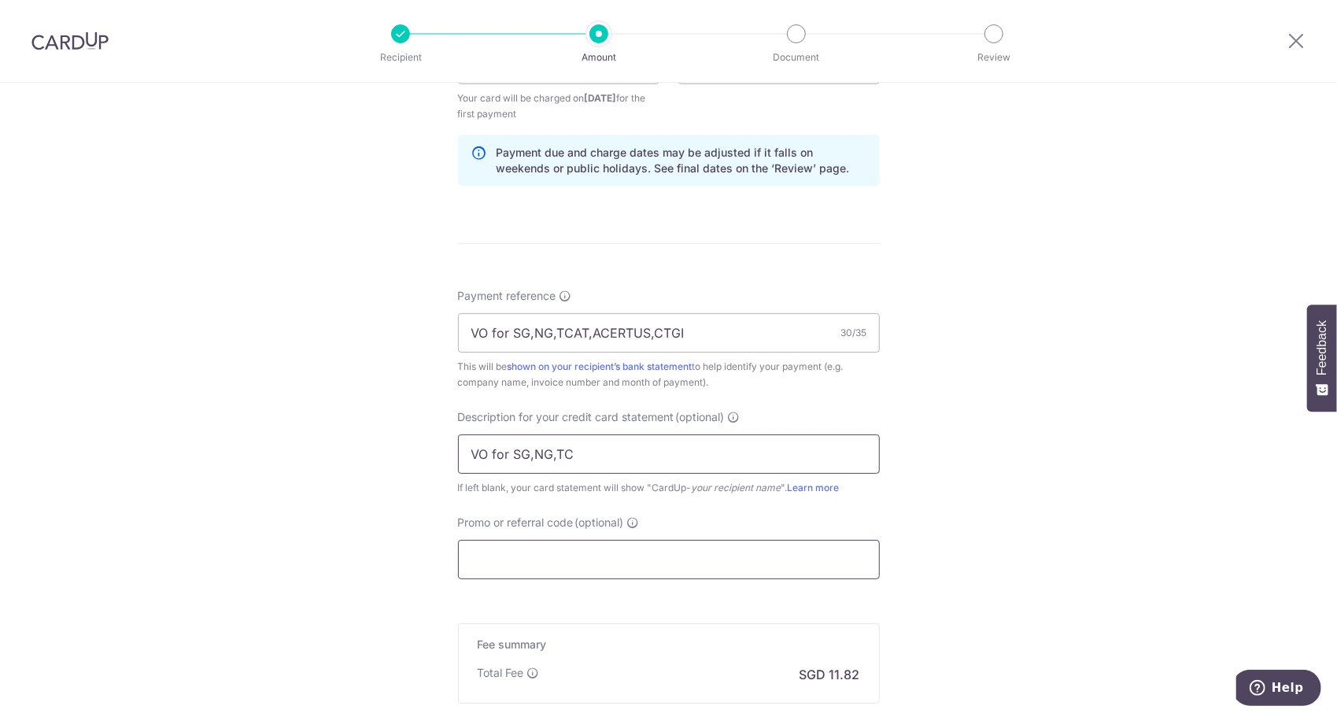
type input "VO for SG,NG,TC"
click at [623, 559] on input "Promo or referral code (optional)" at bounding box center [669, 559] width 422 height 39
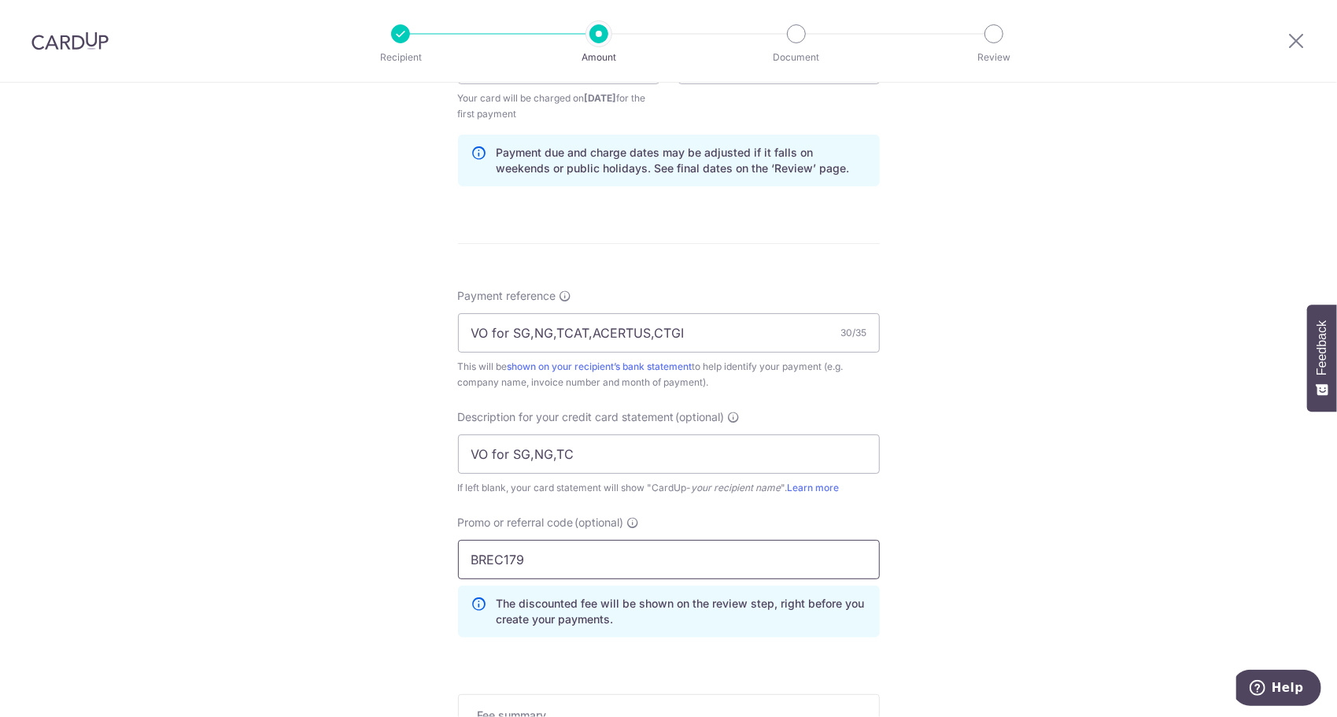
type input "BREC179"
click at [966, 437] on div "Tell us more about your payment Enter payment amount SGD 454.53 454.53 GST (opt…" at bounding box center [668, 136] width 1337 height 1680
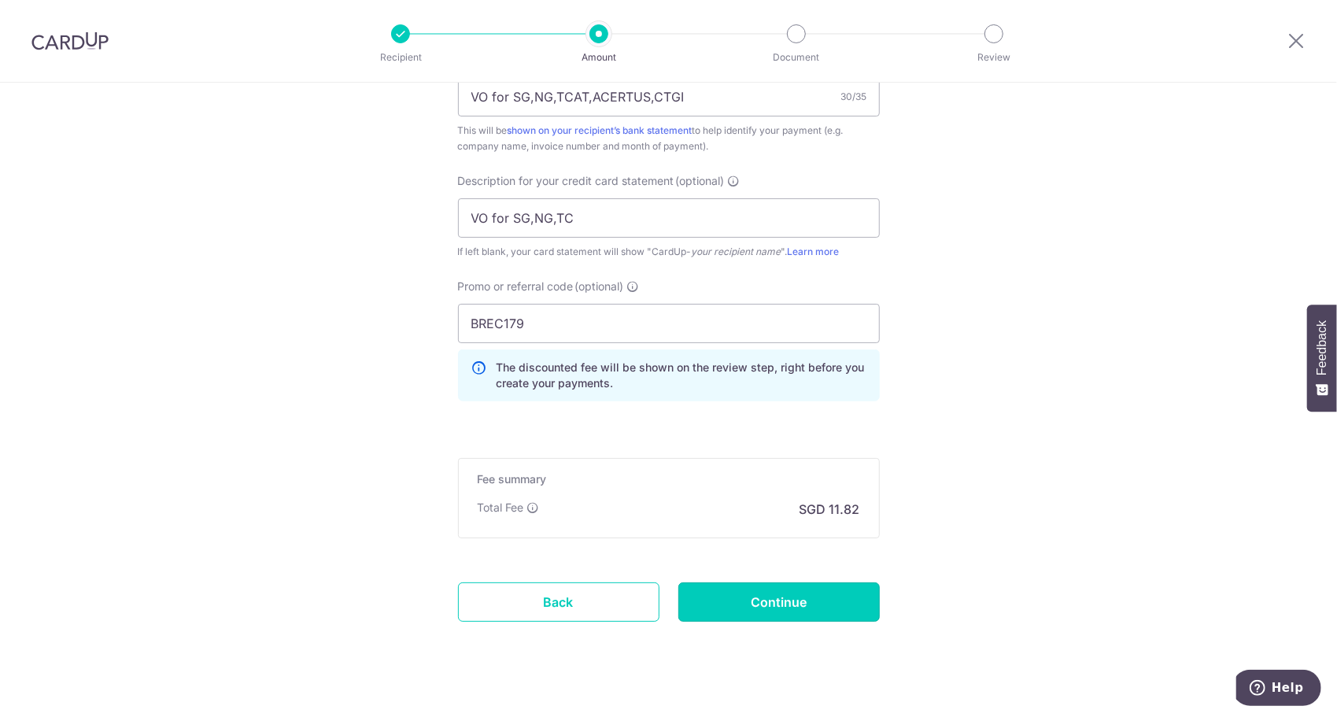
click at [794, 601] on input "Continue" at bounding box center [778, 601] width 201 height 39
type input "Create Schedule"
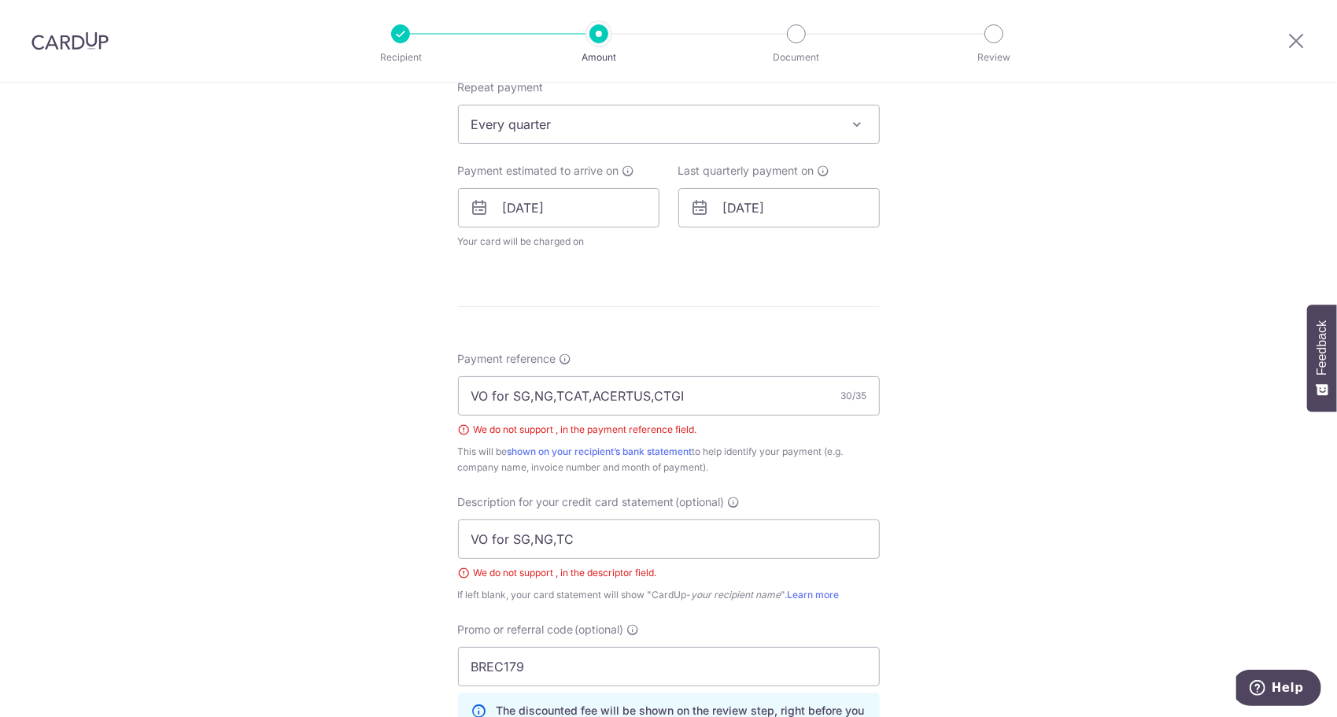
scroll to position [666, 0]
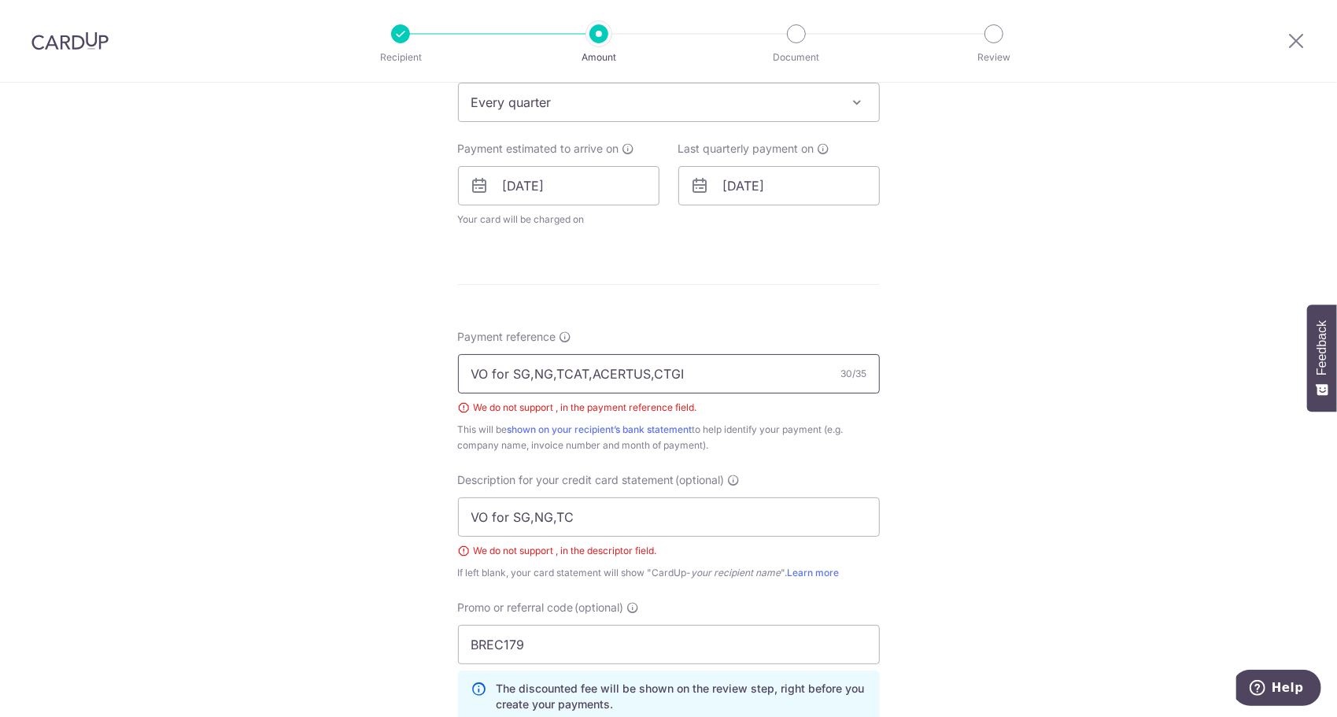
click at [529, 368] on input "VO for SG,NG,TCAT,ACERTUS,CTGI" at bounding box center [669, 373] width 422 height 39
type input "VO for [PERSON_NAME] TCAT ACERTUS CTGI"
click at [529, 518] on input "VO for SG,NG,TC" at bounding box center [669, 516] width 422 height 39
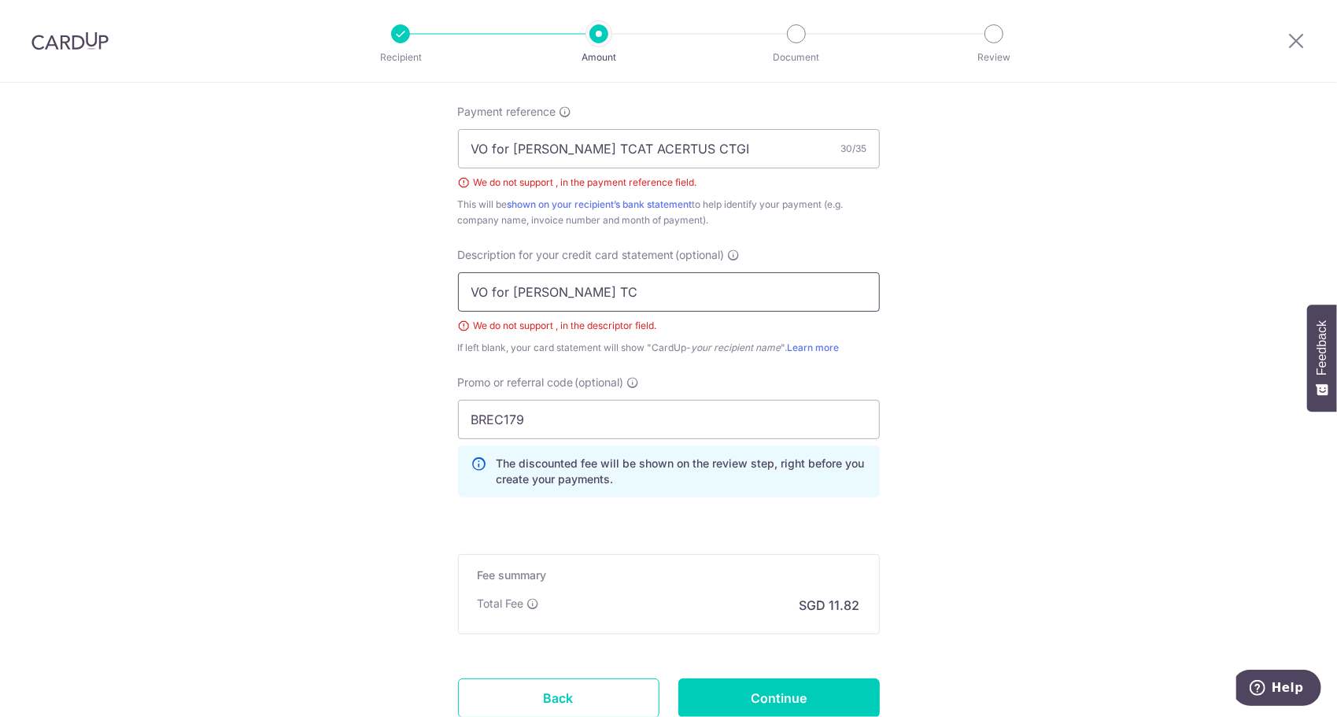
scroll to position [902, 0]
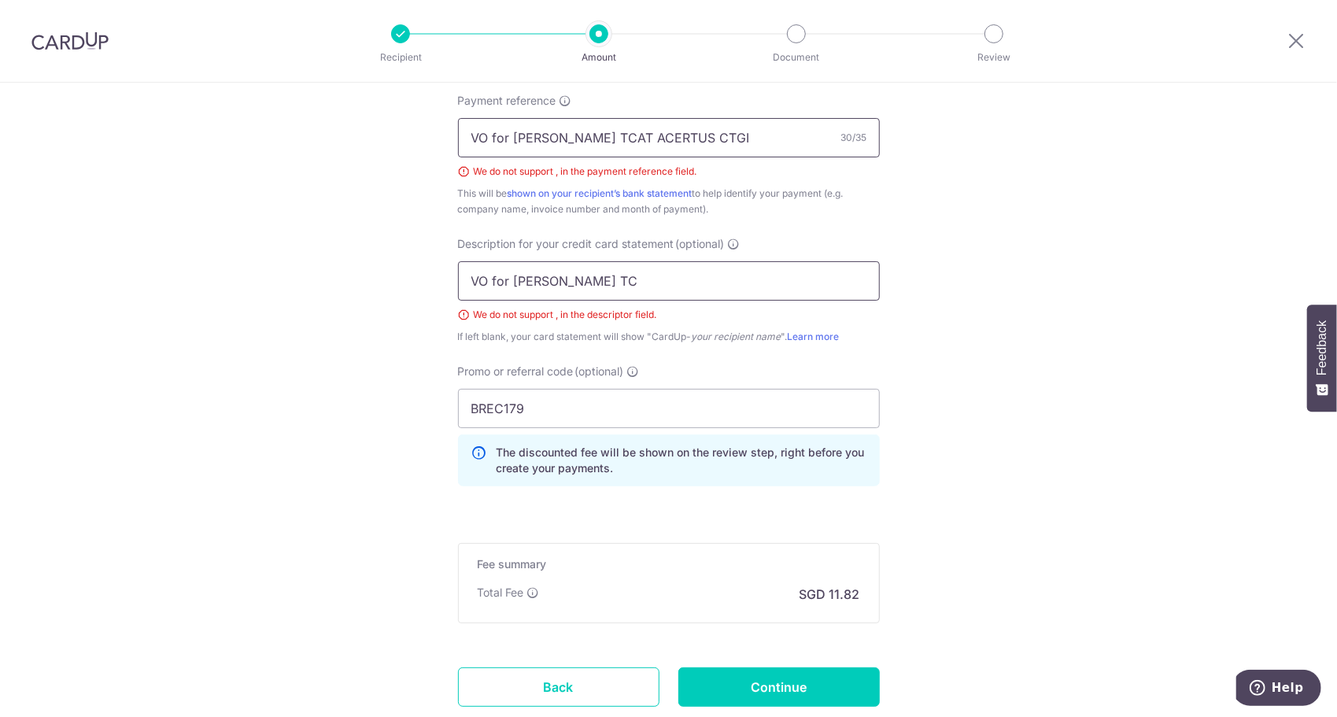
type input "VO for SG NG TC"
click at [509, 142] on input "VO for SG NG TCAT ACERTUS CTGI" at bounding box center [669, 137] width 422 height 39
type input "VO SG NG TCAT ACERTUS CTGI"
click at [510, 272] on input "VO for SG NG TC" at bounding box center [669, 280] width 422 height 39
click at [574, 271] on input "VO SG NG TC" at bounding box center [669, 280] width 422 height 39
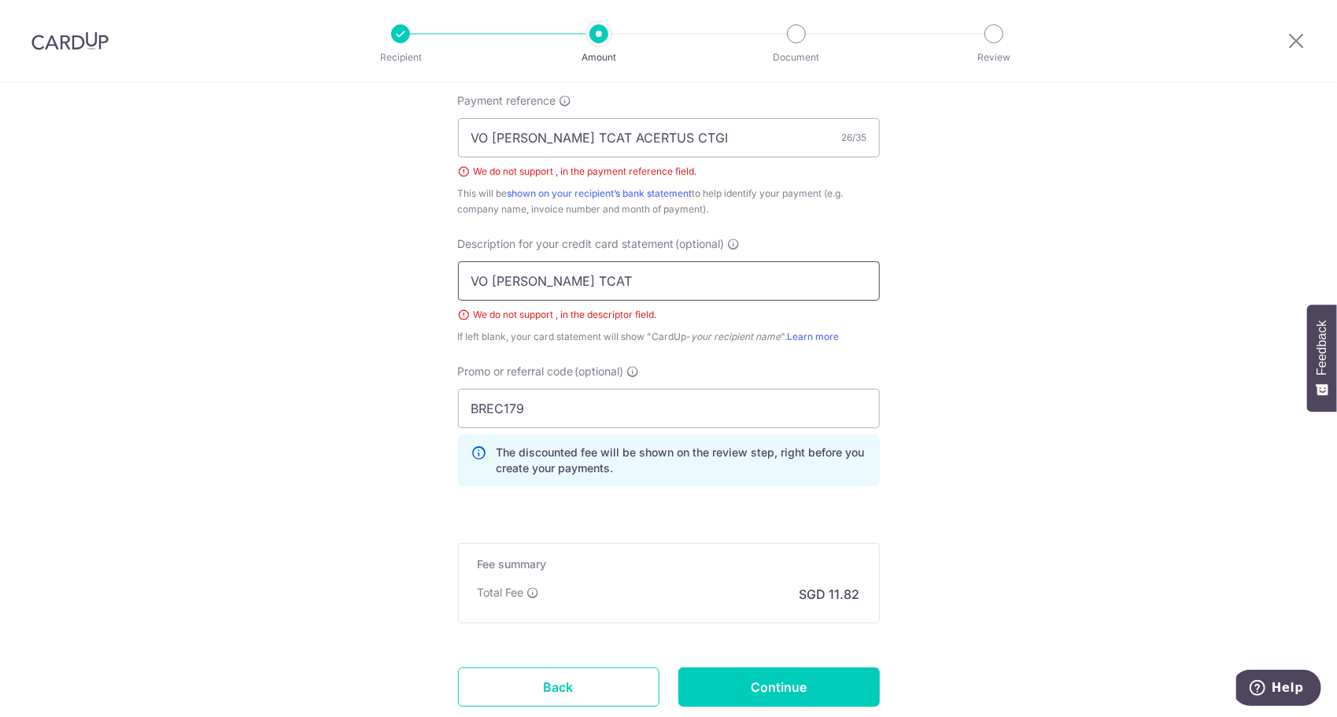
type input "VO SG NG TCAT"
click at [984, 431] on div "Tell us more about your payment Enter payment amount SGD 454.53 454.53 GST (opt…" at bounding box center [668, 3] width 1337 height 1644
drag, startPoint x: 769, startPoint y: 674, endPoint x: 857, endPoint y: 628, distance: 98.9
click at [770, 673] on input "Continue" at bounding box center [778, 686] width 201 height 39
type input "Create Schedule"
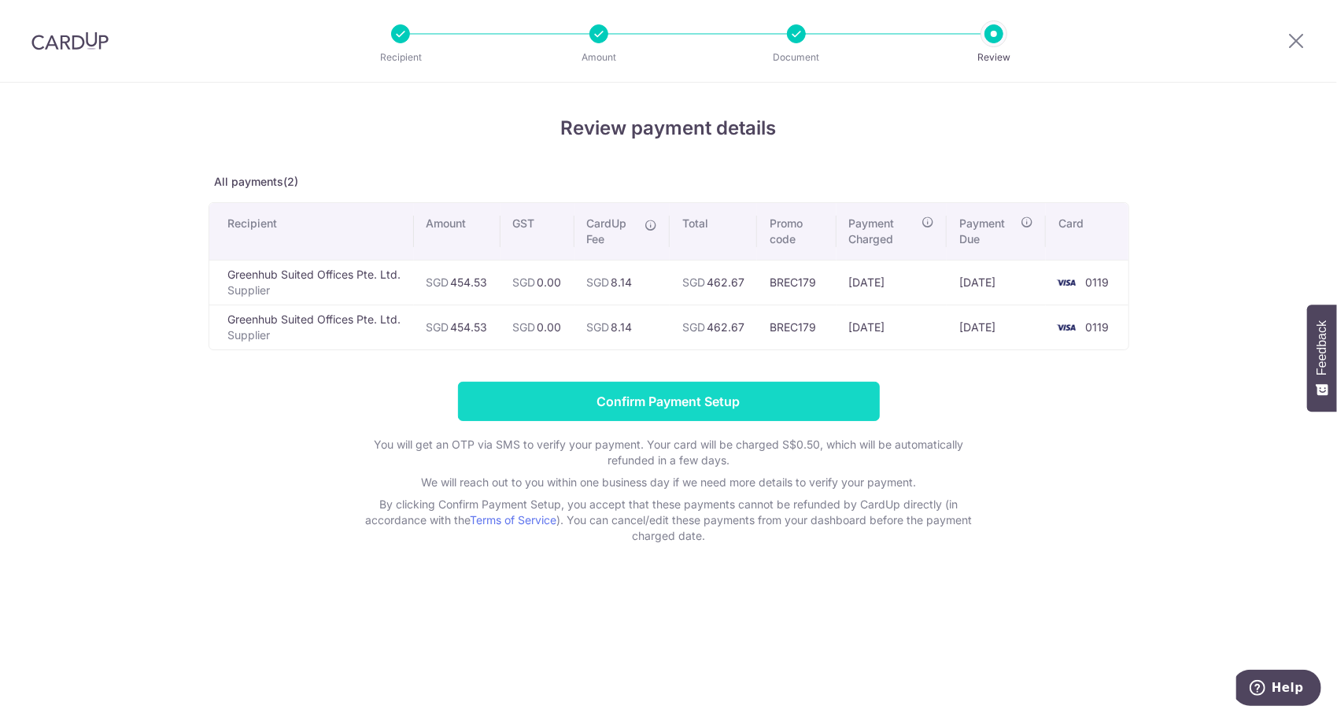
click at [670, 400] on input "Confirm Payment Setup" at bounding box center [669, 401] width 422 height 39
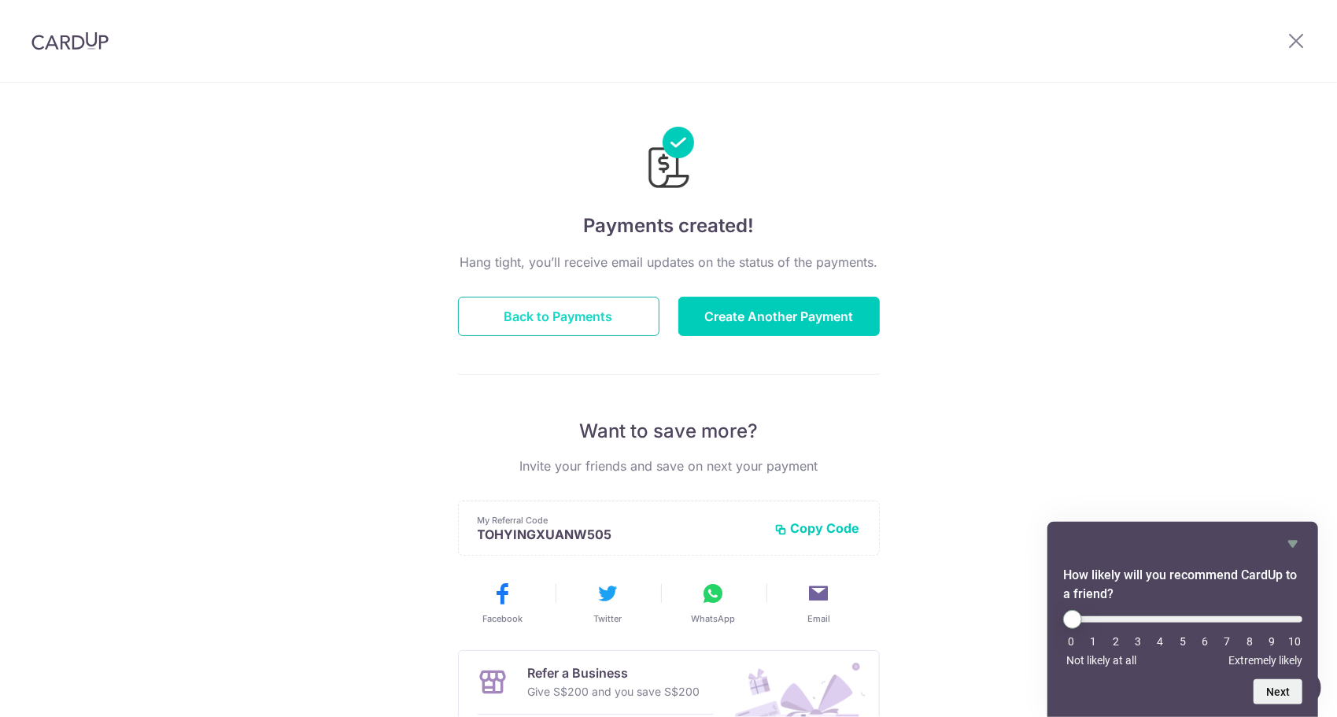
click at [552, 315] on button "Back to Payments" at bounding box center [558, 316] width 201 height 39
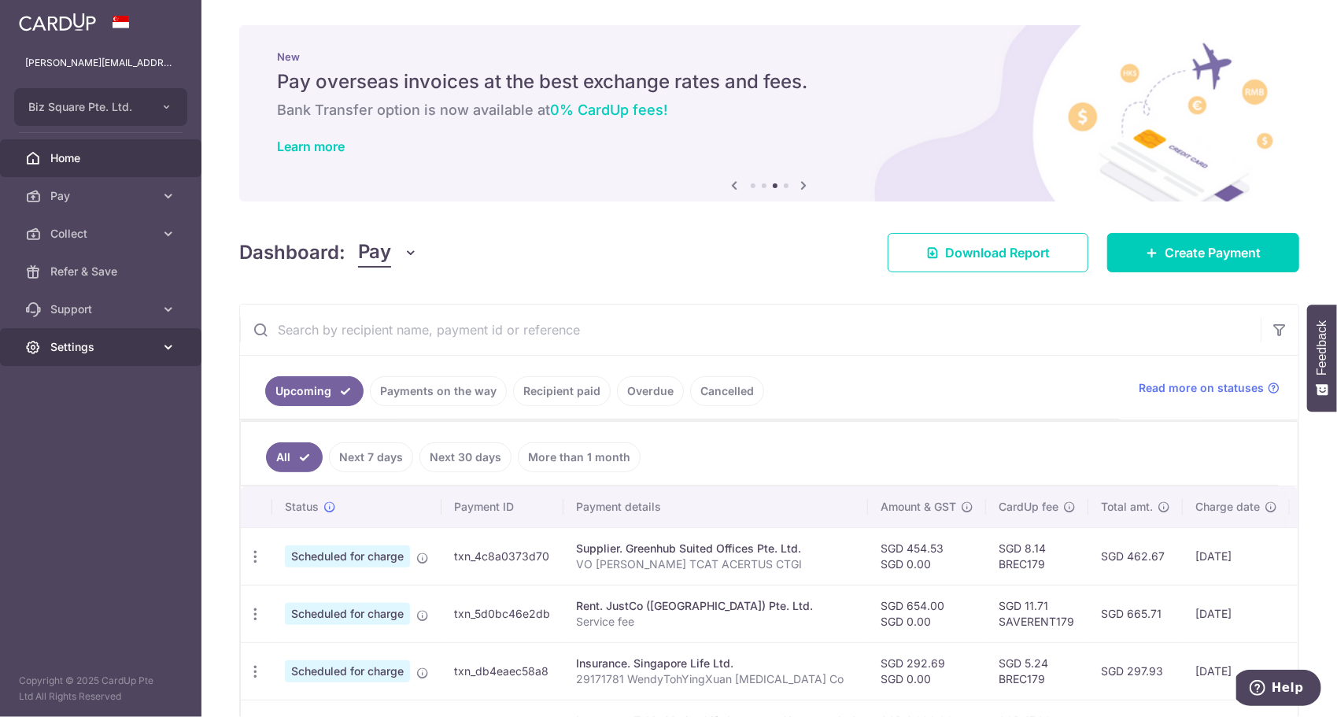
click at [117, 349] on span "Settings" at bounding box center [102, 347] width 104 height 16
click at [76, 426] on span "Logout" at bounding box center [102, 423] width 104 height 16
